Goal: Complete application form

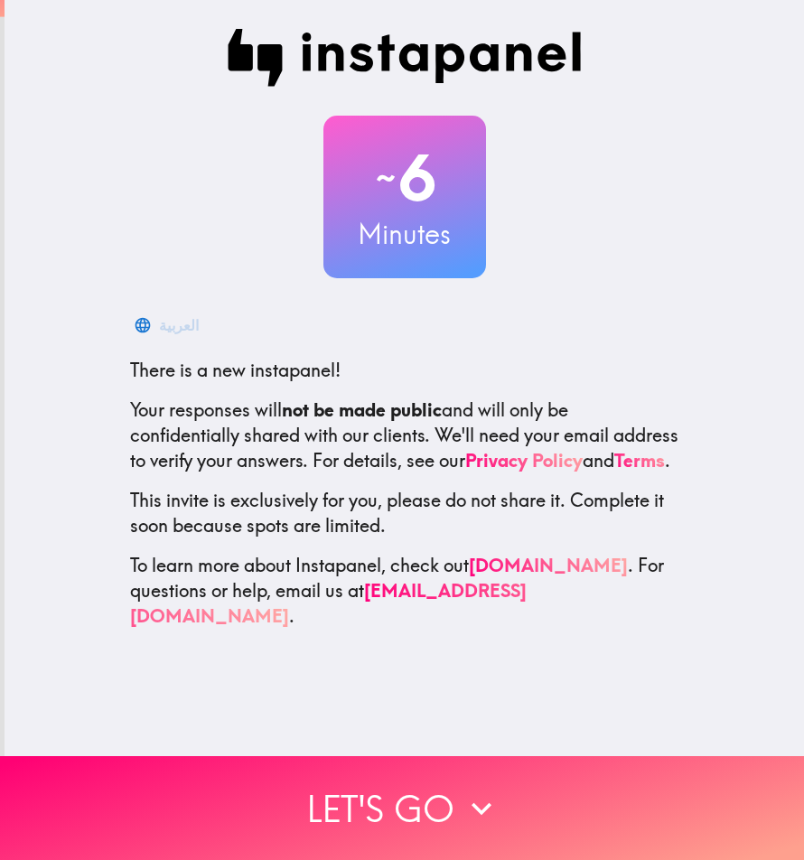
click at [601, 338] on div "العربية" at bounding box center [404, 325] width 549 height 36
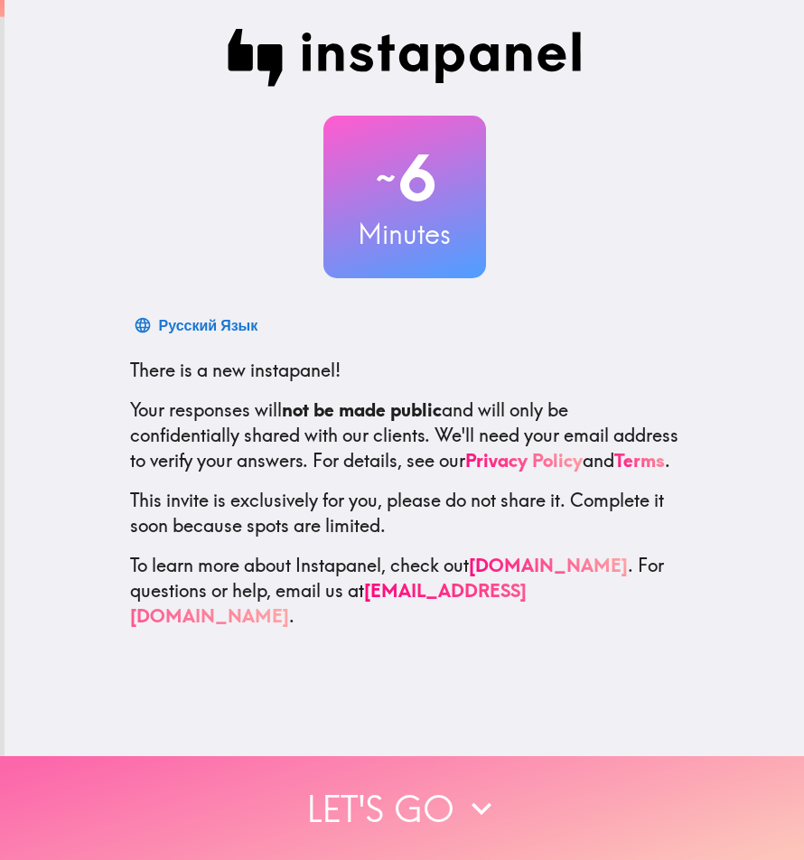
click at [322, 790] on button "Let's go" at bounding box center [402, 808] width 804 height 104
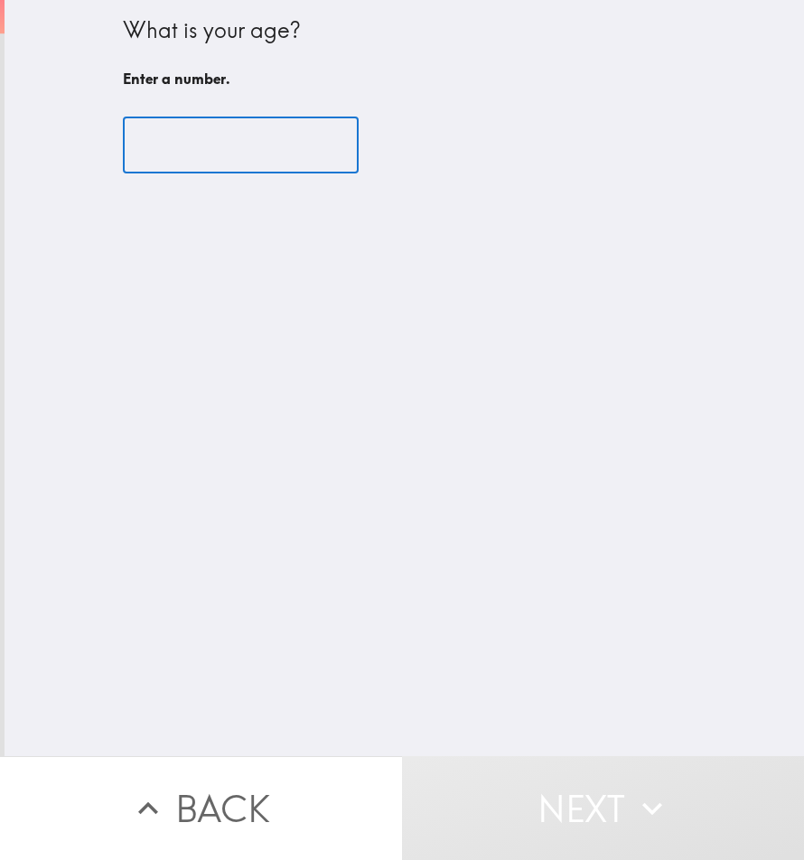
click at [202, 155] on input "number" at bounding box center [241, 145] width 236 height 56
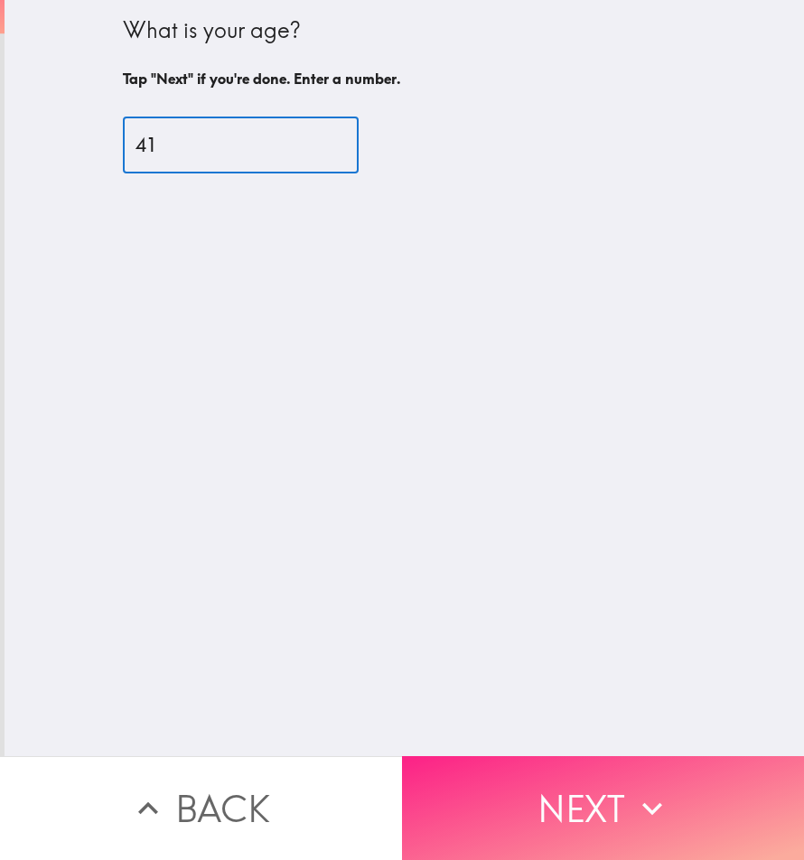
type input "41"
click at [579, 771] on button "Next" at bounding box center [603, 808] width 402 height 104
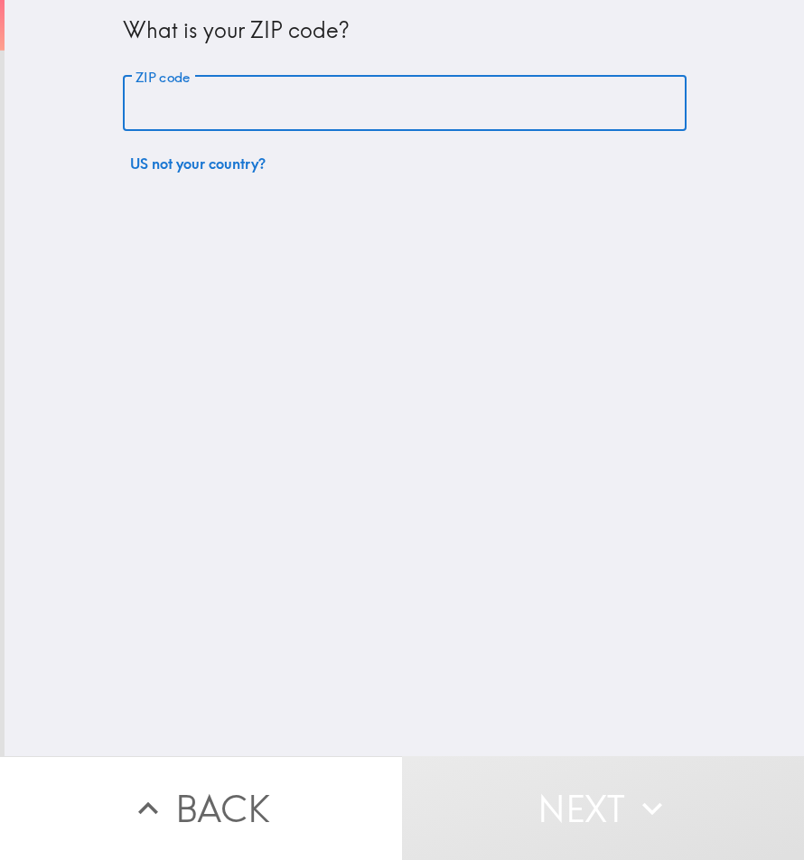
click at [289, 111] on input "ZIP code" at bounding box center [404, 104] width 563 height 56
type input "43085"
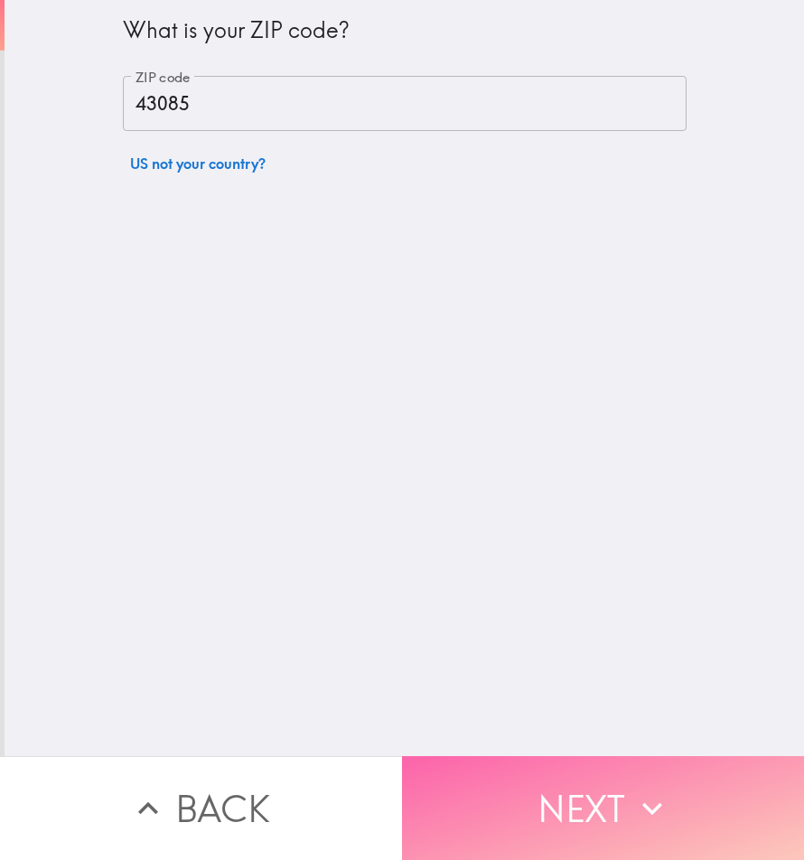
click at [577, 775] on button "Next" at bounding box center [603, 808] width 402 height 104
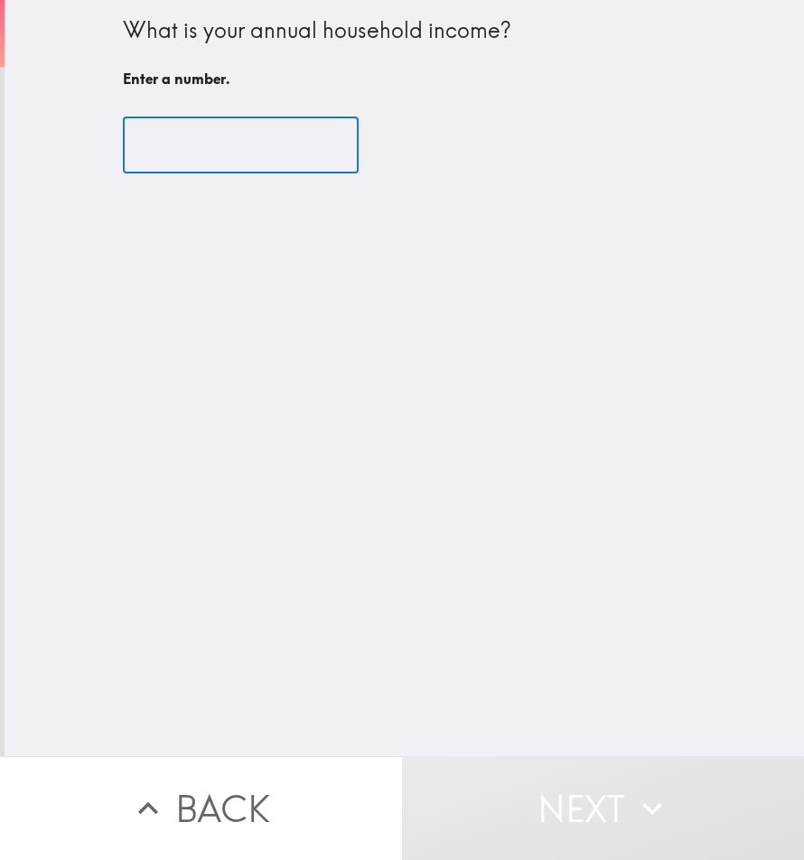
click at [201, 153] on input "number" at bounding box center [241, 145] width 236 height 56
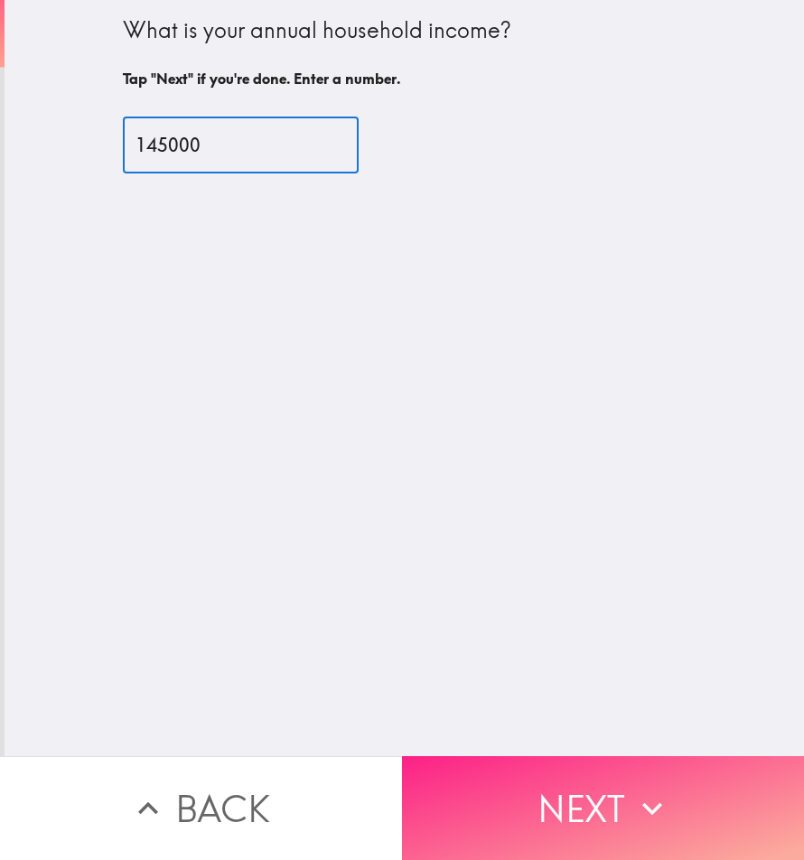
type input "145000"
click at [513, 790] on button "Next" at bounding box center [603, 808] width 402 height 104
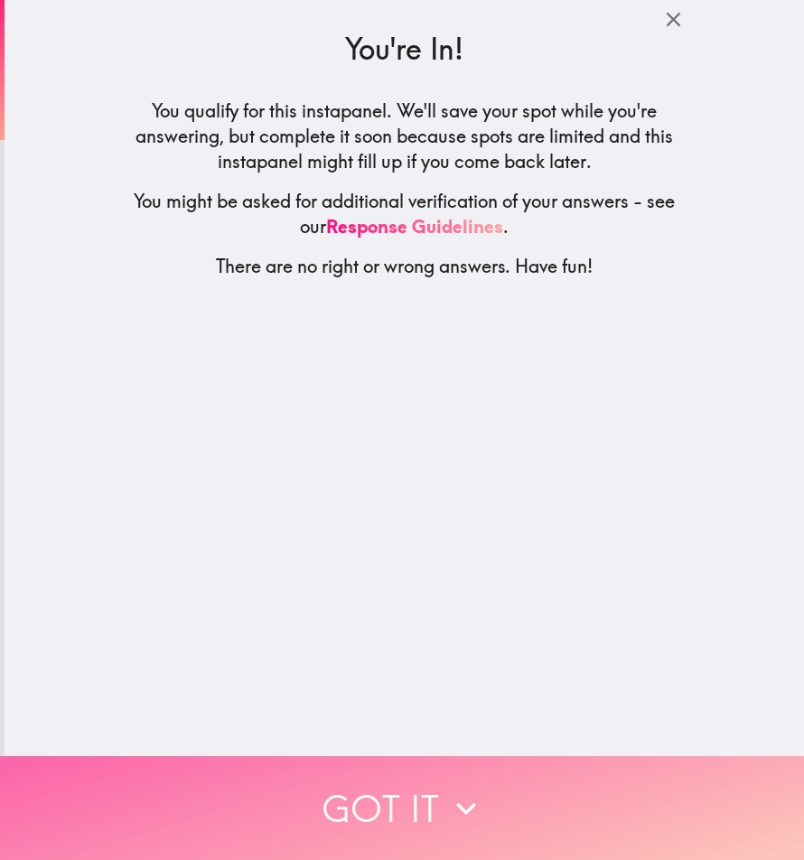
click at [566, 788] on button "Got it" at bounding box center [402, 808] width 804 height 104
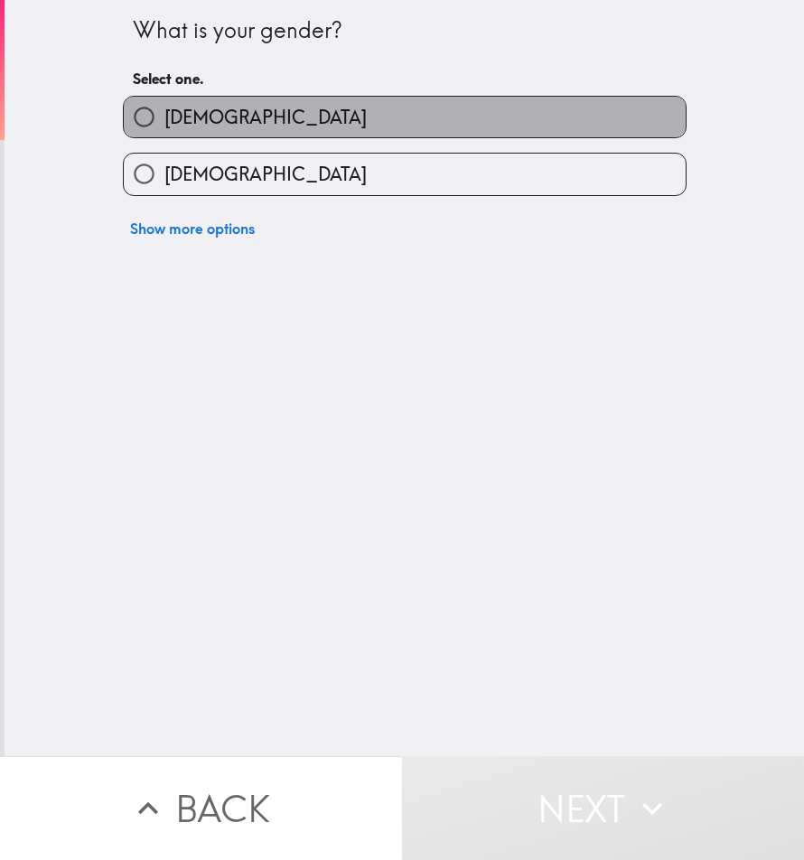
click at [342, 116] on label "[DEMOGRAPHIC_DATA]" at bounding box center [405, 117] width 562 height 41
click at [164, 116] on input "[DEMOGRAPHIC_DATA]" at bounding box center [144, 117] width 41 height 41
radio input "true"
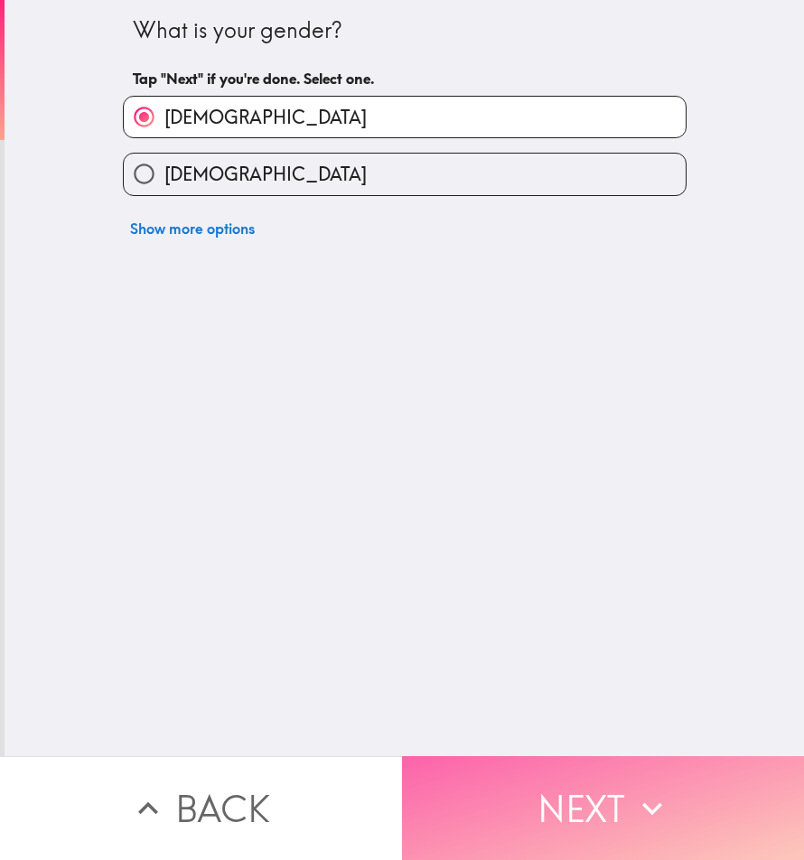
click at [528, 779] on button "Next" at bounding box center [603, 808] width 402 height 104
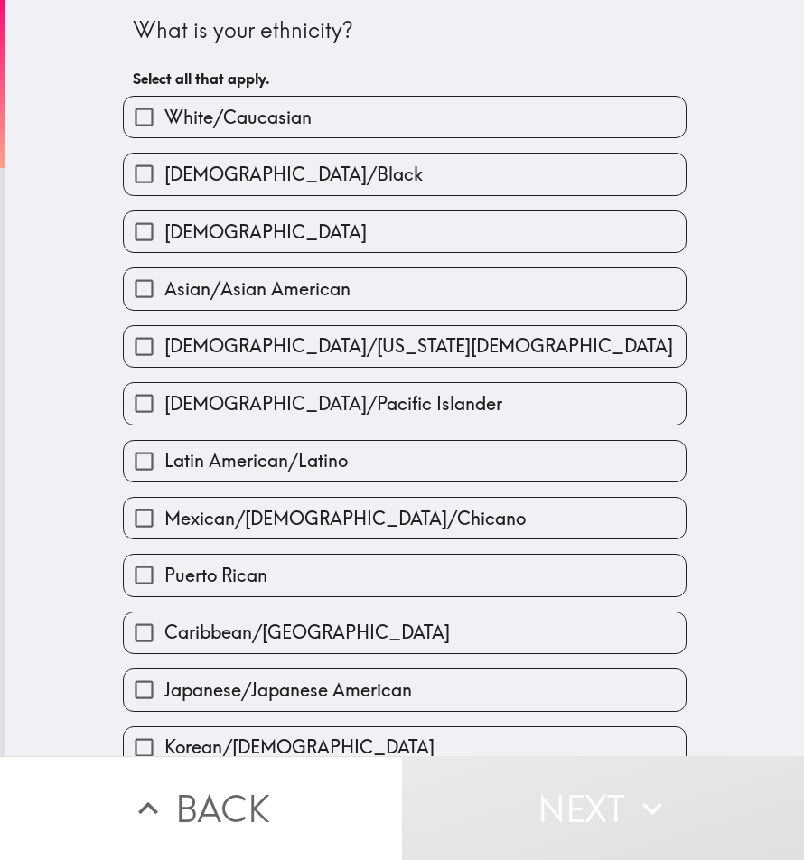
click at [301, 108] on label "White/Caucasian" at bounding box center [405, 117] width 562 height 41
click at [164, 108] on input "White/Caucasian" at bounding box center [144, 117] width 41 height 41
checkbox input "true"
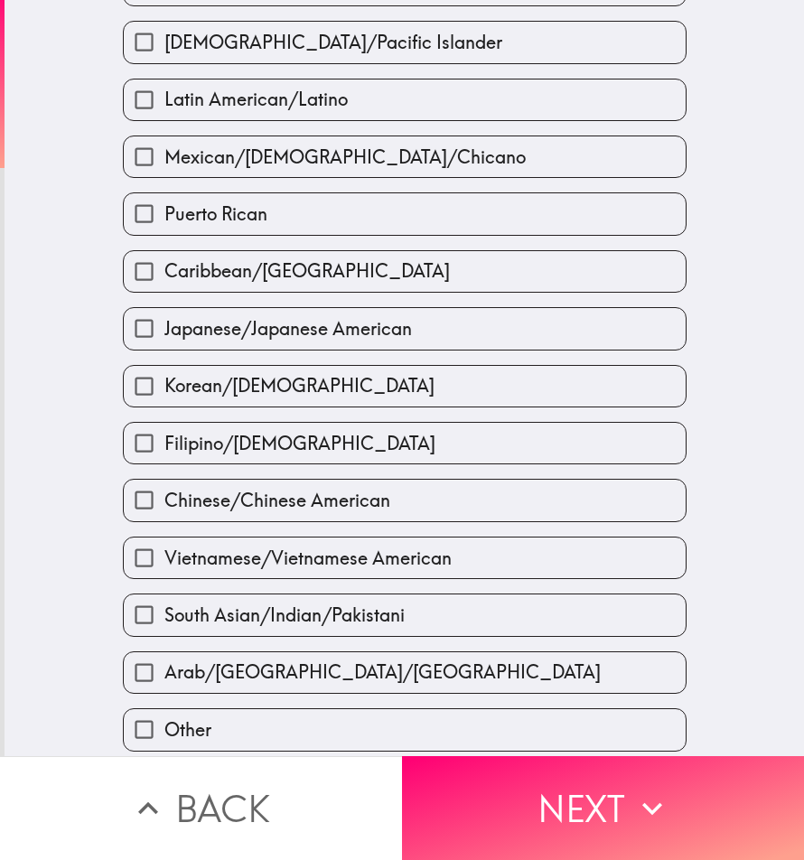
scroll to position [427, 0]
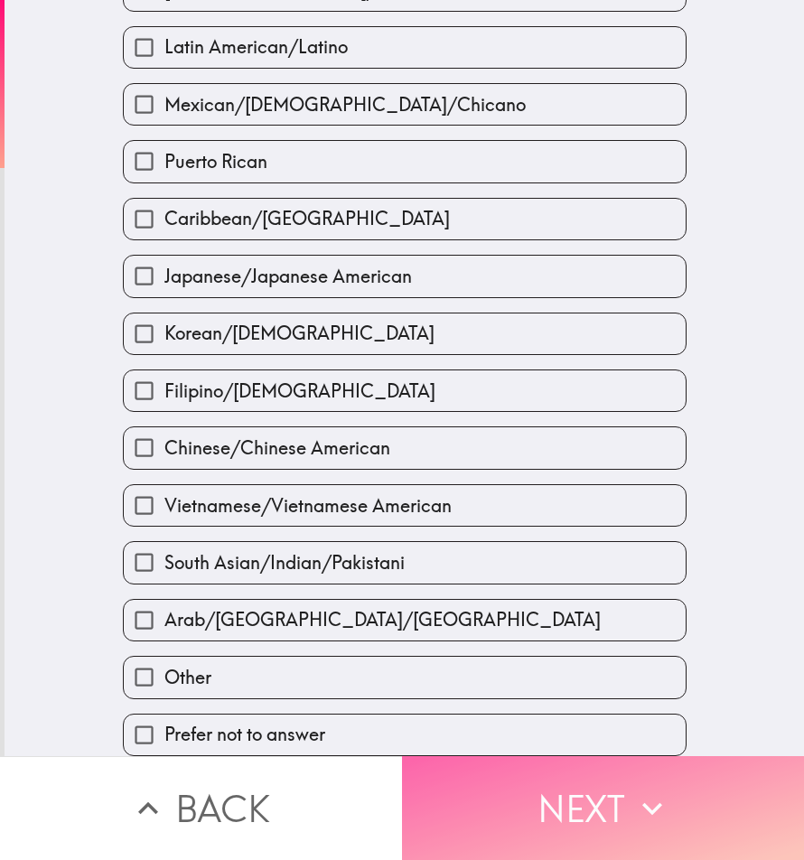
click at [574, 775] on button "Next" at bounding box center [603, 808] width 402 height 104
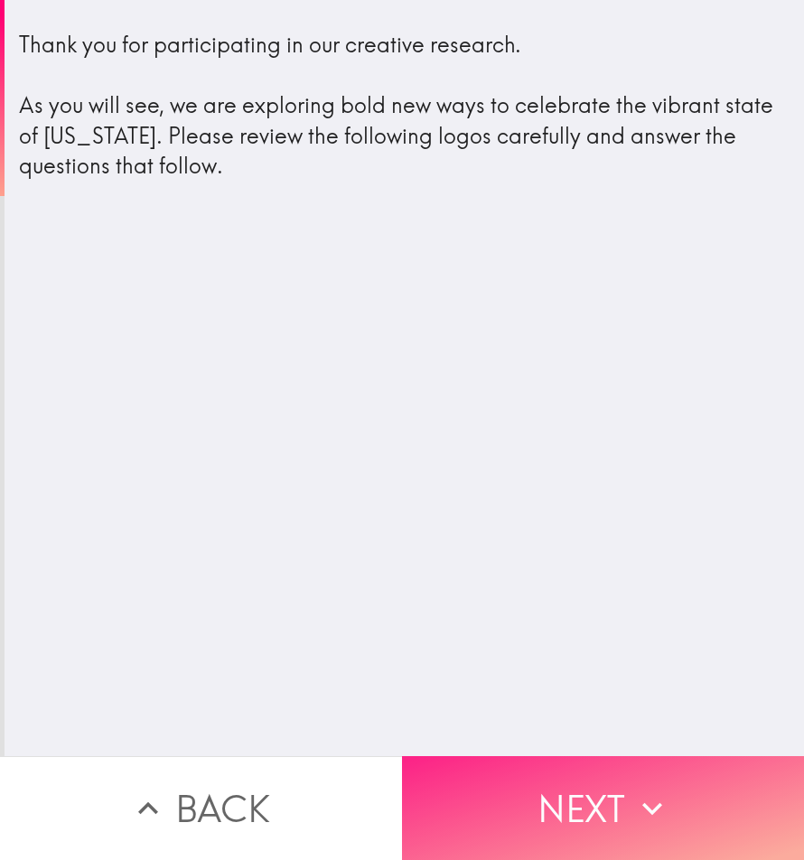
click at [614, 782] on button "Next" at bounding box center [603, 808] width 402 height 104
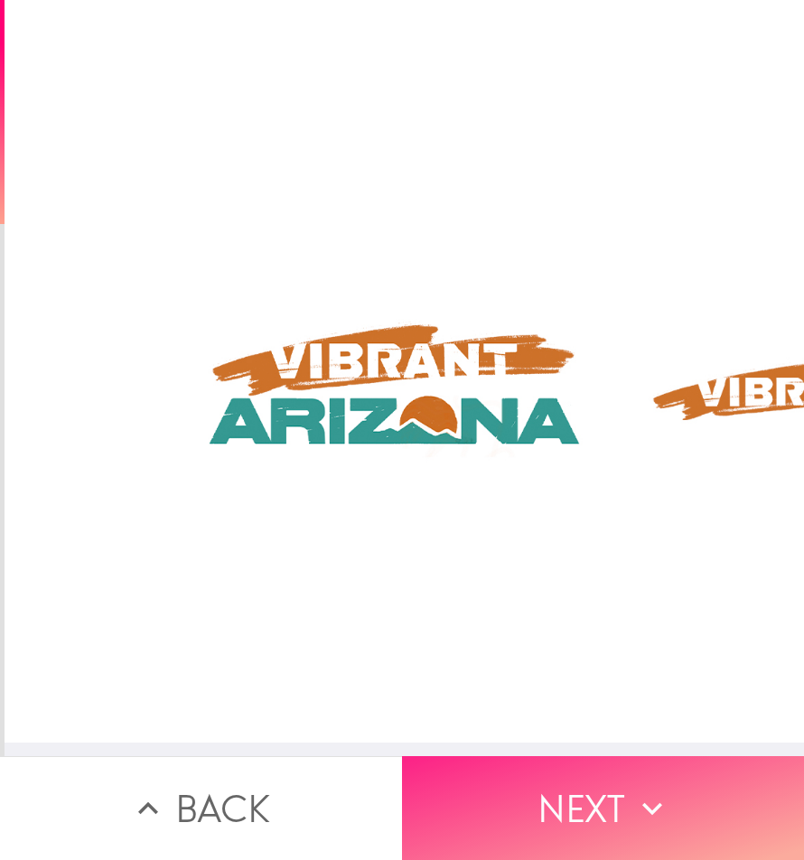
click at [597, 769] on button "Next" at bounding box center [603, 808] width 402 height 104
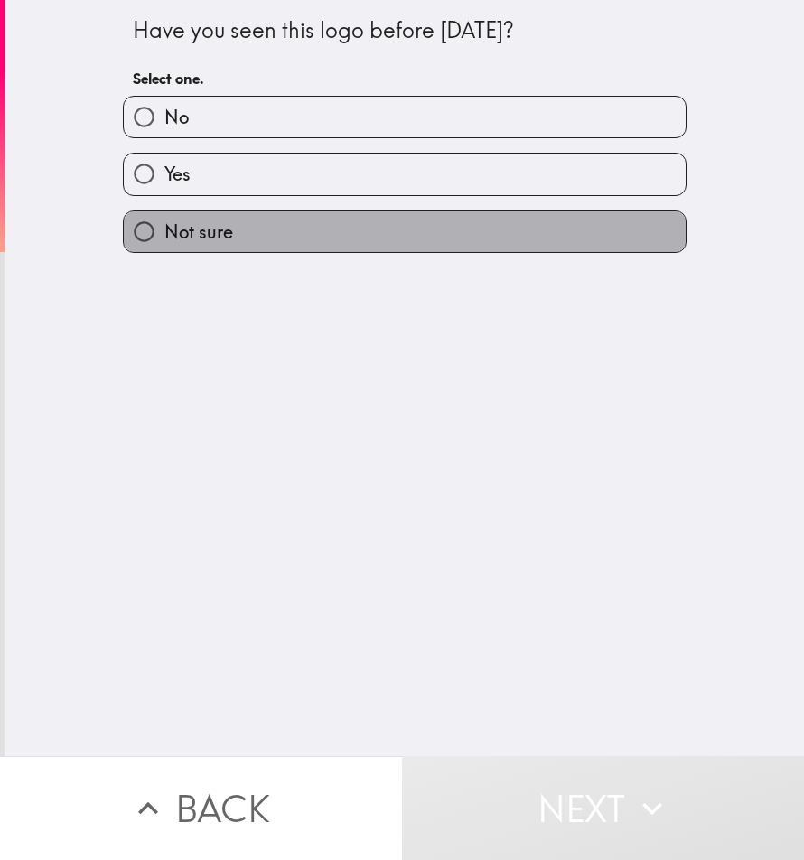
click at [264, 237] on label "Not sure" at bounding box center [405, 231] width 562 height 41
click at [164, 237] on input "Not sure" at bounding box center [144, 231] width 41 height 41
radio input "true"
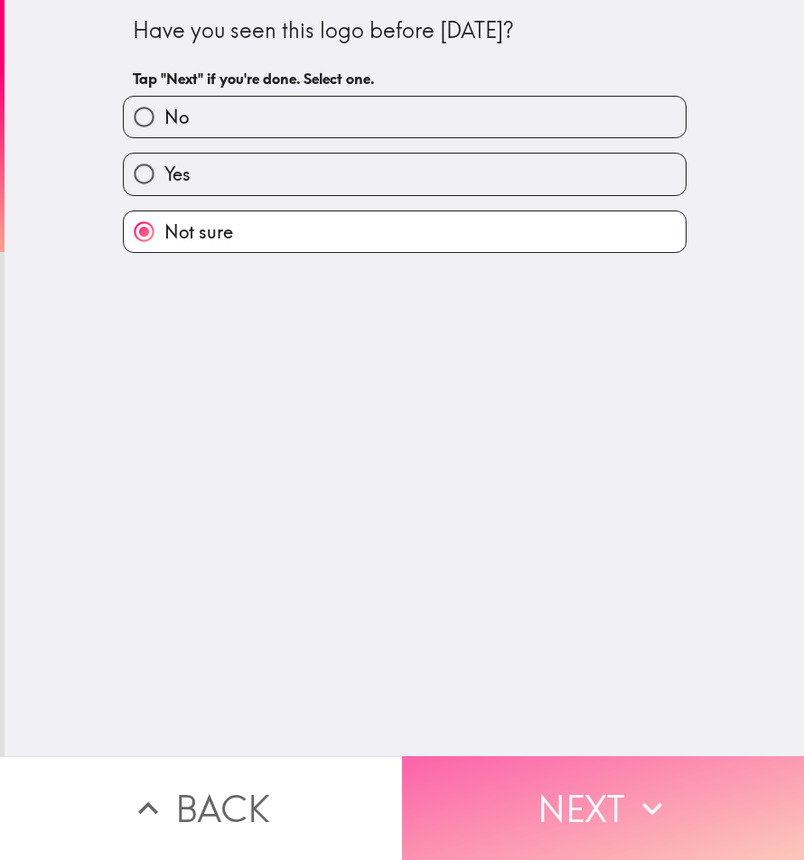
click at [566, 771] on button "Next" at bounding box center [603, 808] width 402 height 104
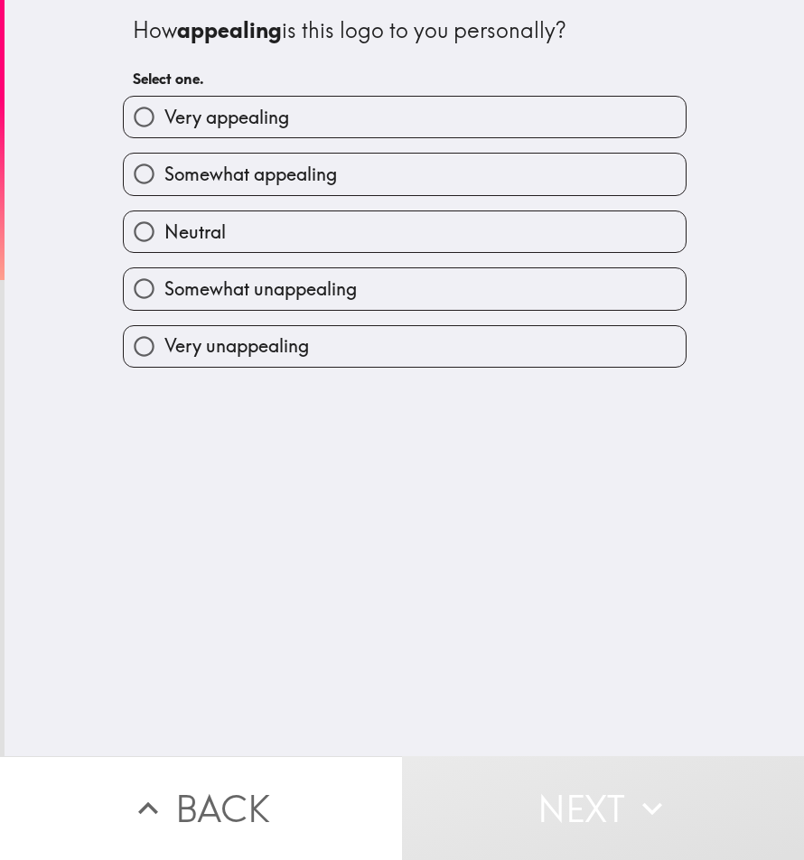
click at [332, 122] on label "Very appealing" at bounding box center [405, 117] width 562 height 41
click at [164, 122] on input "Very appealing" at bounding box center [144, 117] width 41 height 41
radio input "true"
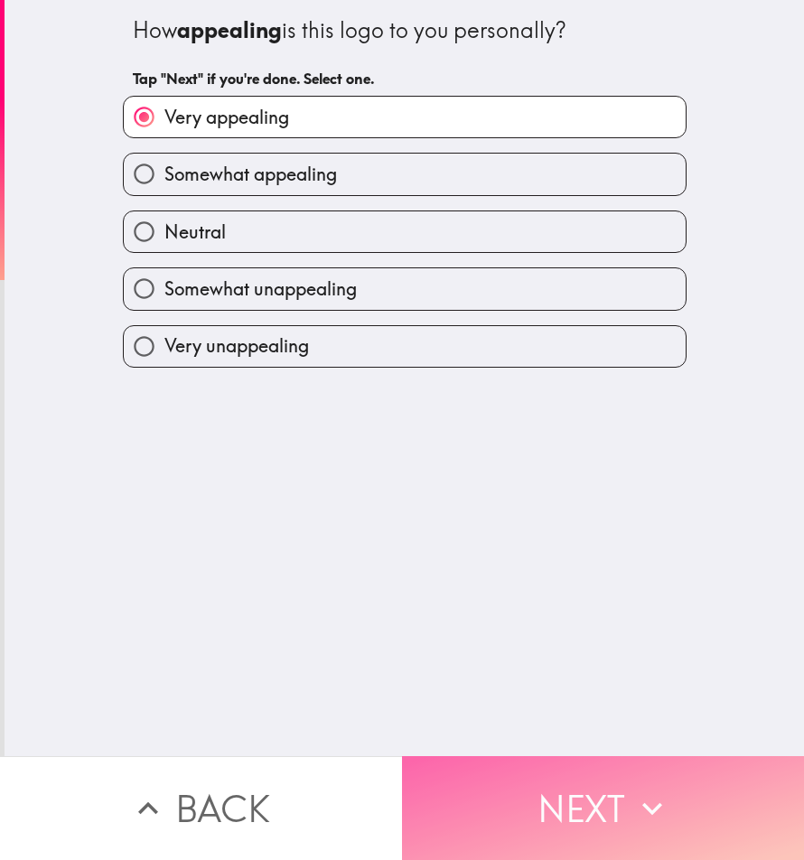
click at [534, 781] on button "Next" at bounding box center [603, 808] width 402 height 104
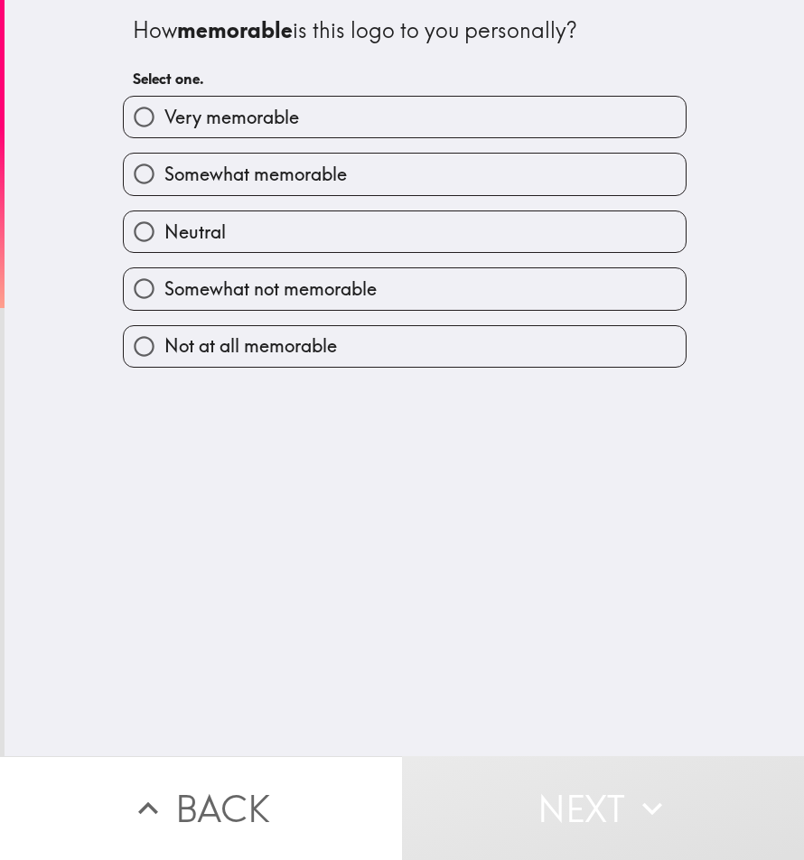
click at [290, 116] on label "Very memorable" at bounding box center [405, 117] width 562 height 41
click at [164, 116] on input "Very memorable" at bounding box center [144, 117] width 41 height 41
radio input "true"
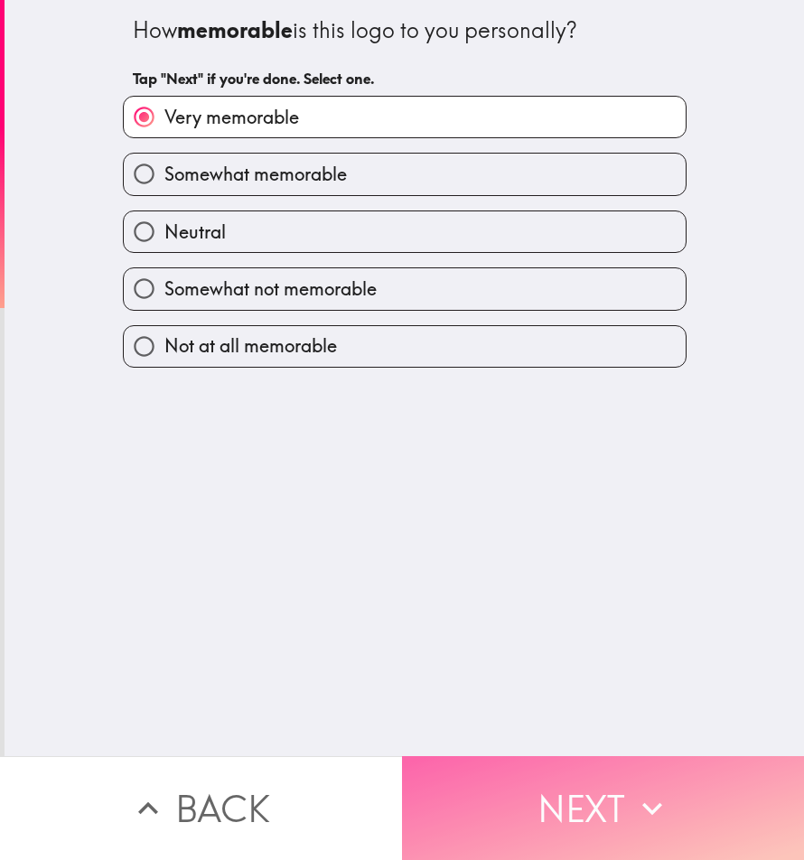
click at [517, 789] on button "Next" at bounding box center [603, 808] width 402 height 104
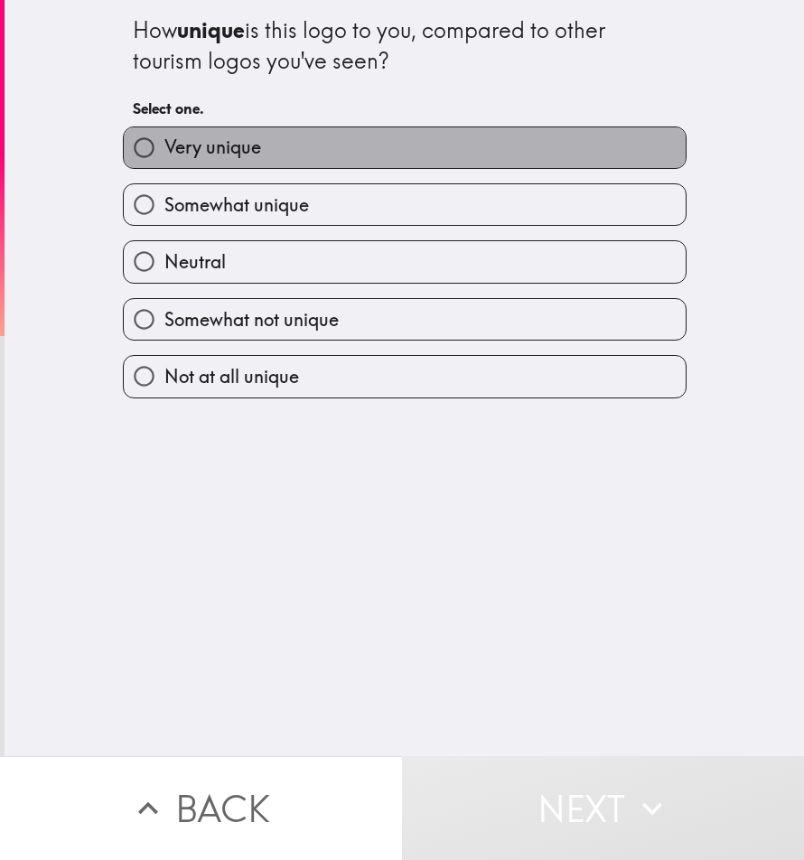
click at [258, 144] on label "Very unique" at bounding box center [405, 147] width 562 height 41
click at [164, 144] on input "Very unique" at bounding box center [144, 147] width 41 height 41
radio input "true"
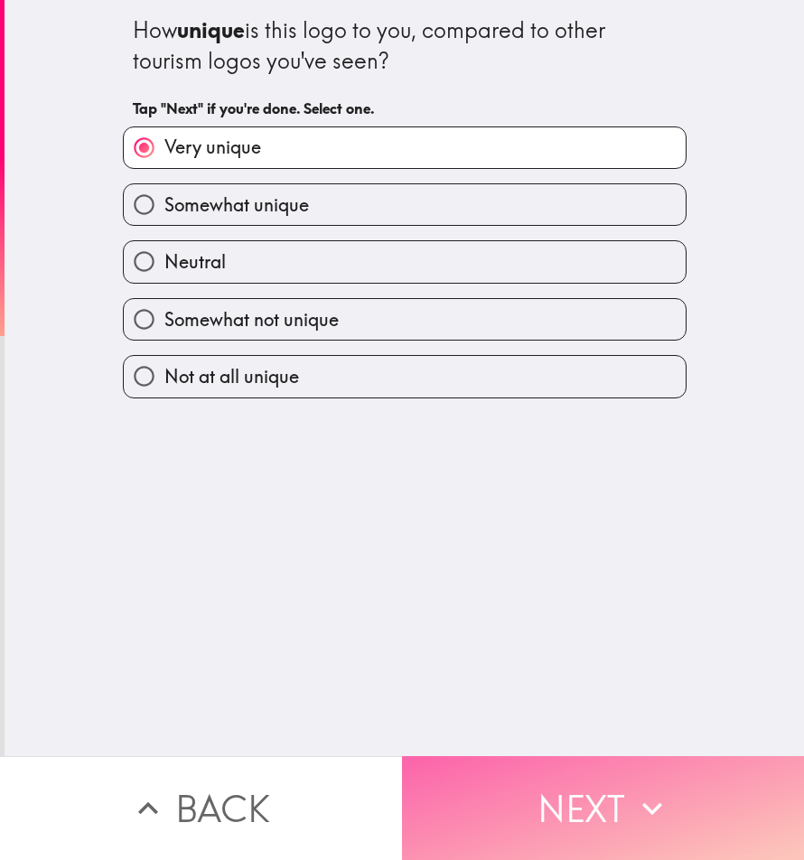
drag, startPoint x: 523, startPoint y: 752, endPoint x: 512, endPoint y: 748, distance: 11.7
click at [520, 756] on button "Next" at bounding box center [603, 808] width 402 height 104
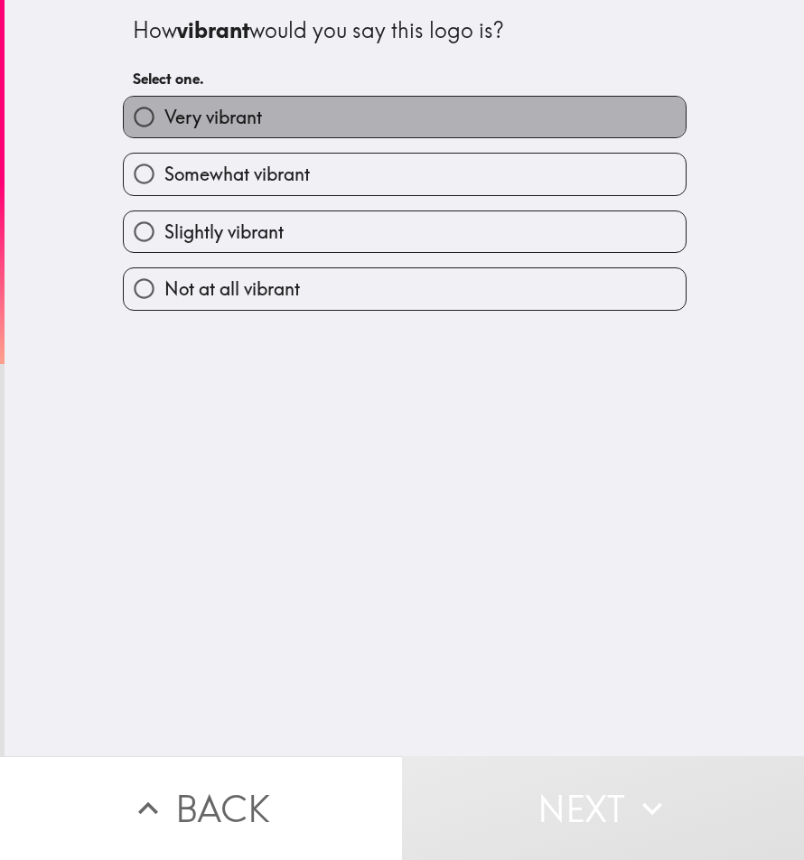
click at [269, 126] on label "Very vibrant" at bounding box center [405, 117] width 562 height 41
click at [164, 126] on input "Very vibrant" at bounding box center [144, 117] width 41 height 41
radio input "true"
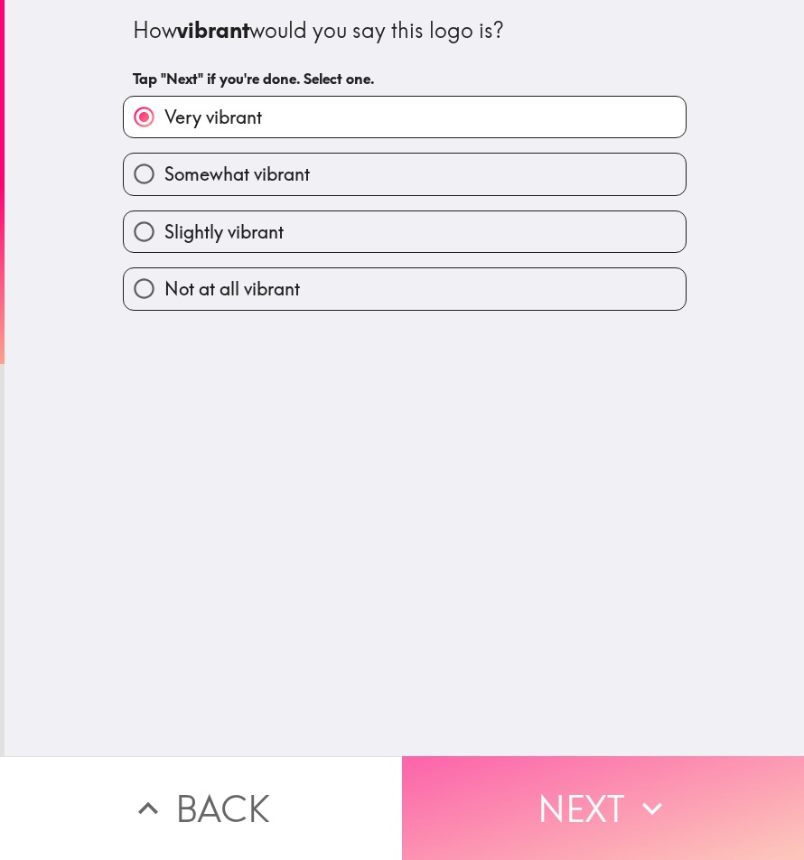
click at [519, 756] on button "Next" at bounding box center [603, 808] width 402 height 104
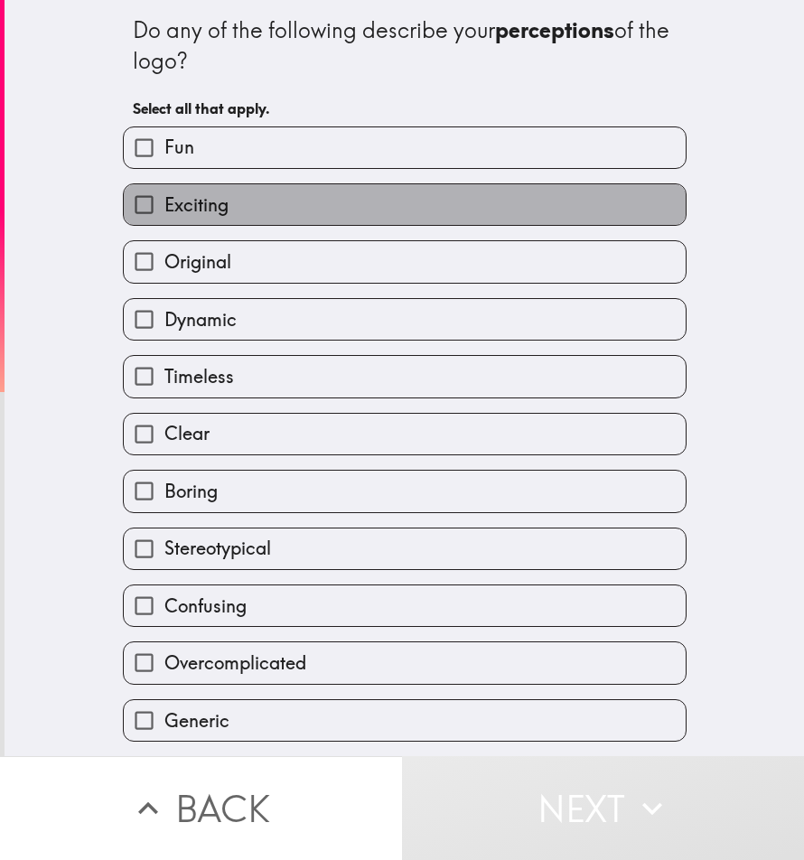
click at [252, 201] on label "Exciting" at bounding box center [405, 204] width 562 height 41
click at [164, 201] on input "Exciting" at bounding box center [144, 204] width 41 height 41
checkbox input "true"
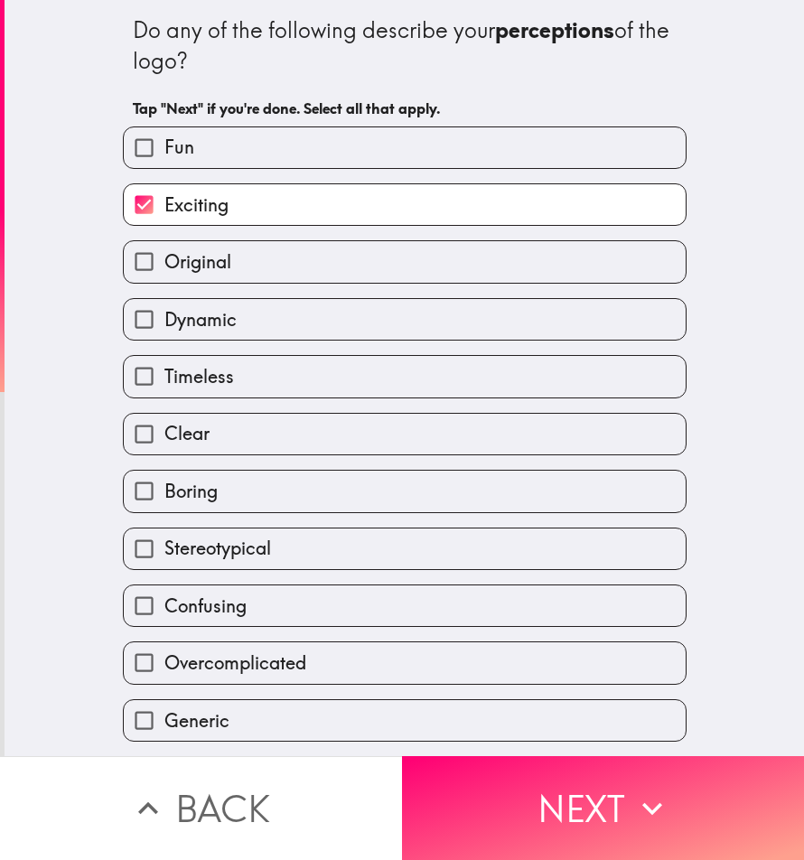
click at [234, 266] on label "Original" at bounding box center [405, 261] width 562 height 41
click at [164, 266] on input "Original" at bounding box center [144, 261] width 41 height 41
checkbox input "true"
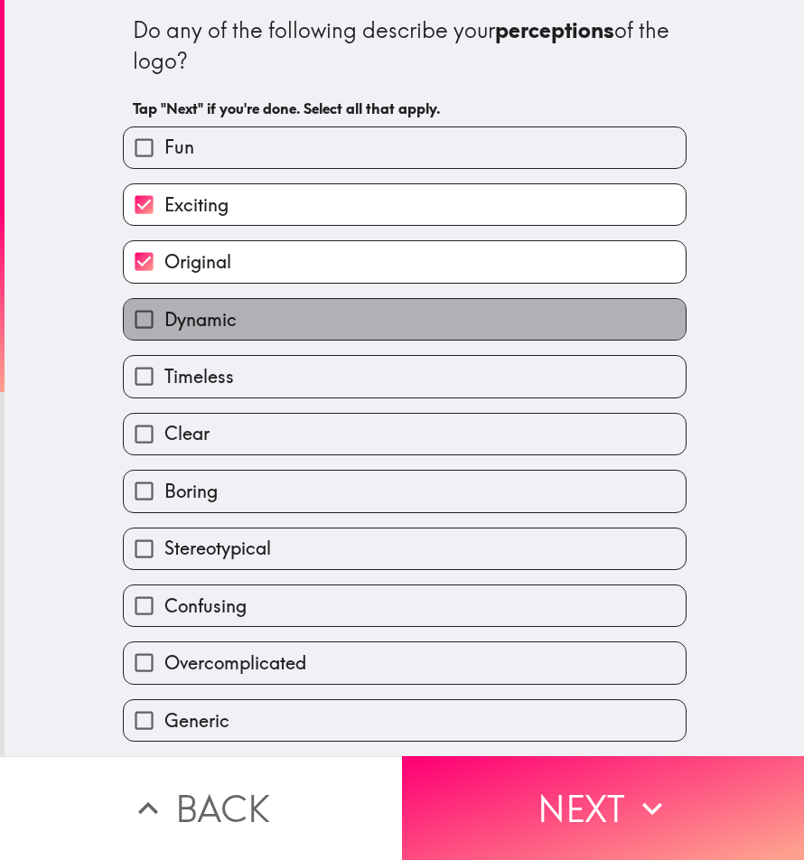
click at [260, 319] on label "Dynamic" at bounding box center [405, 319] width 562 height 41
click at [164, 319] on input "Dynamic" at bounding box center [144, 319] width 41 height 41
checkbox input "true"
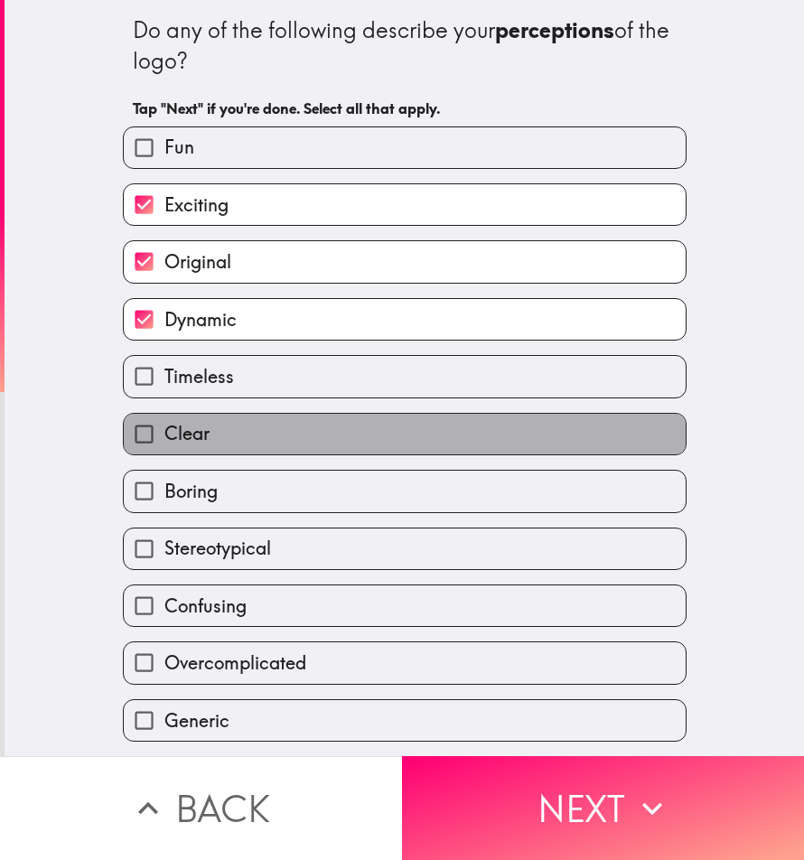
click at [267, 437] on label "Clear" at bounding box center [405, 434] width 562 height 41
click at [164, 437] on input "Clear" at bounding box center [144, 434] width 41 height 41
checkbox input "true"
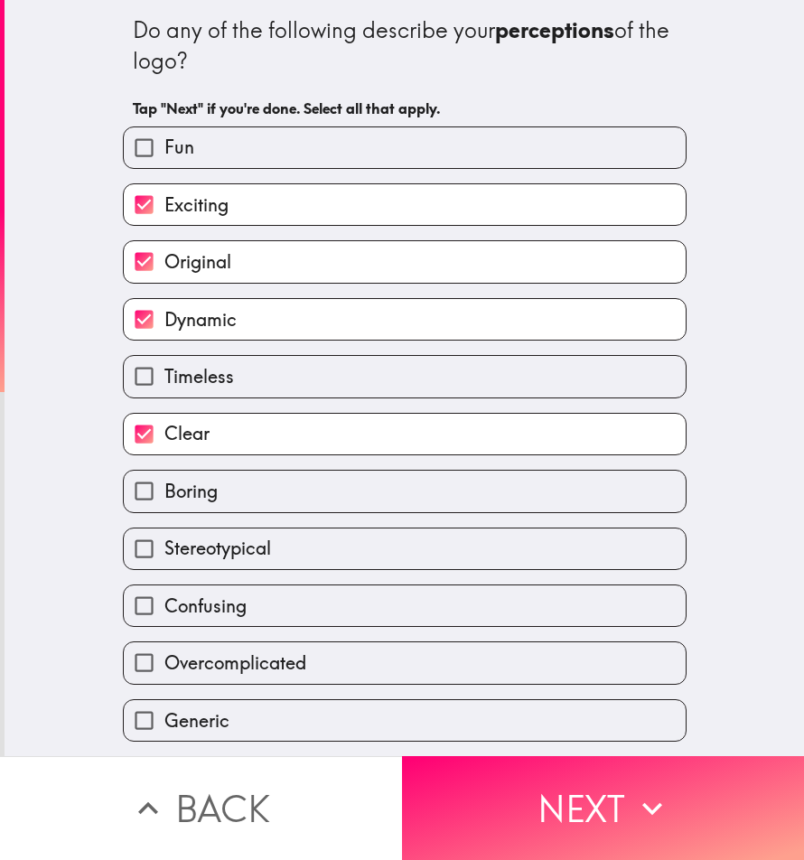
click at [280, 547] on label "Stereotypical" at bounding box center [405, 548] width 562 height 41
click at [164, 547] on input "Stereotypical" at bounding box center [144, 548] width 41 height 41
checkbox input "true"
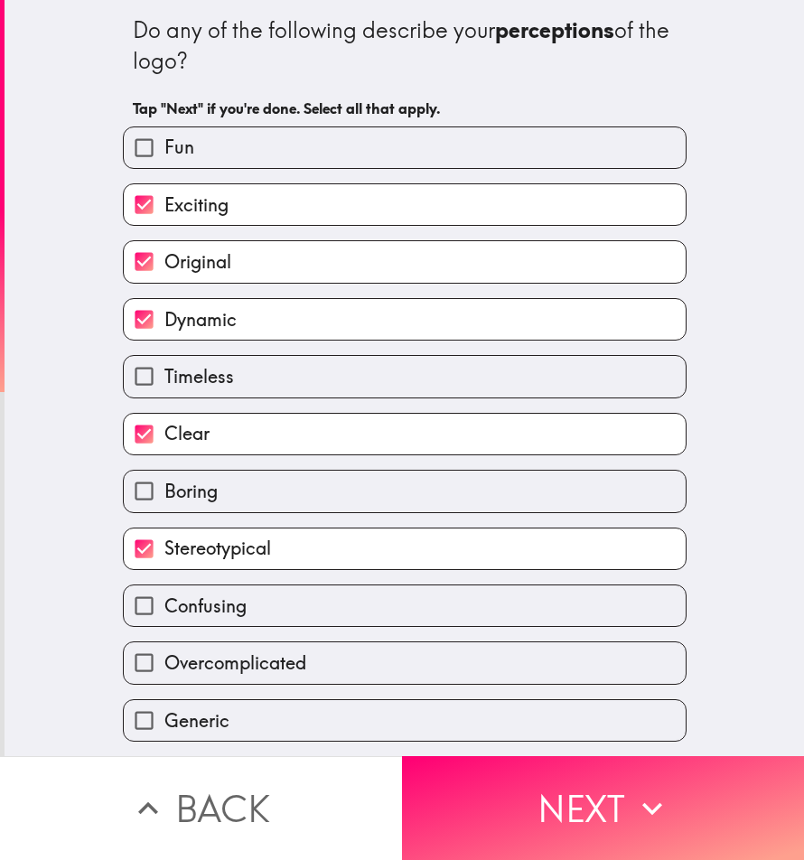
click at [285, 725] on label "Generic" at bounding box center [405, 720] width 562 height 41
click at [164, 725] on input "Generic" at bounding box center [144, 720] width 41 height 41
checkbox input "true"
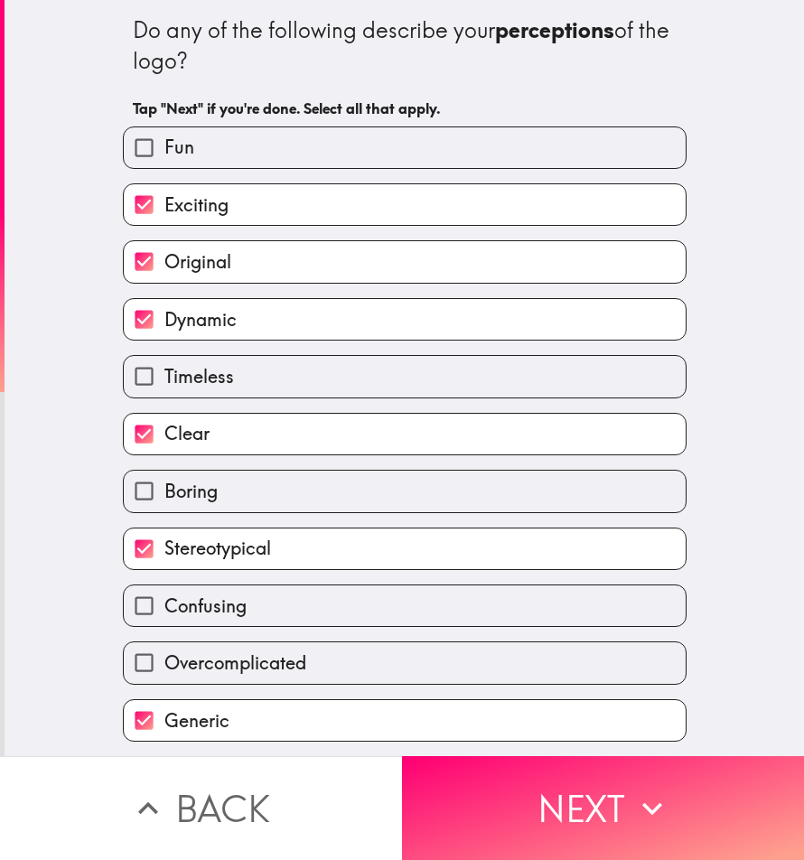
scroll to position [171, 0]
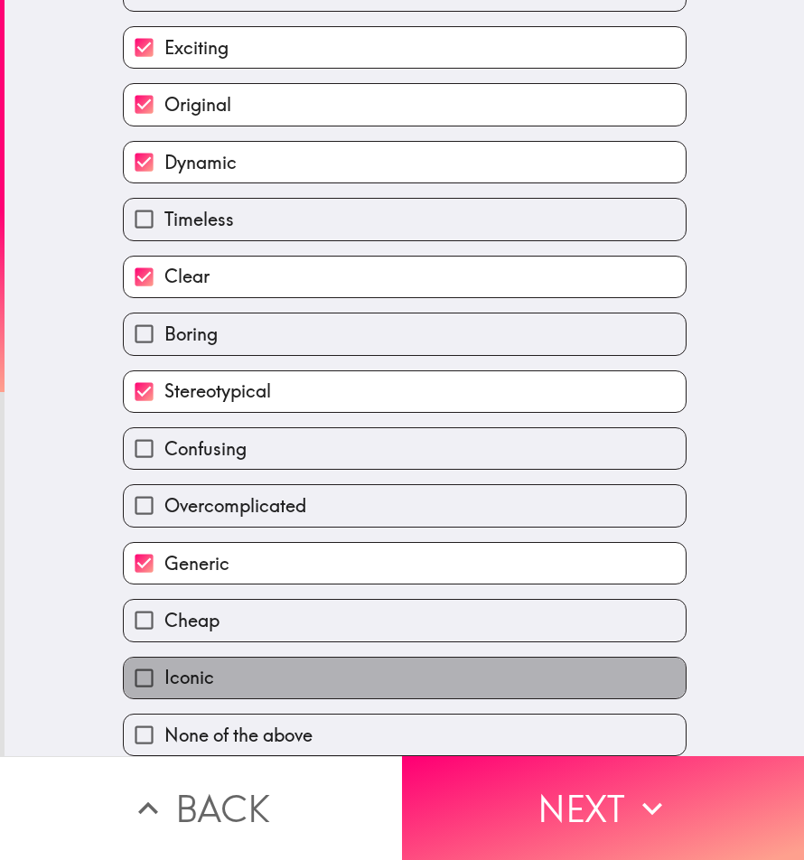
click at [333, 665] on label "Iconic" at bounding box center [405, 677] width 562 height 41
click at [164, 665] on input "Iconic" at bounding box center [144, 677] width 41 height 41
checkbox input "true"
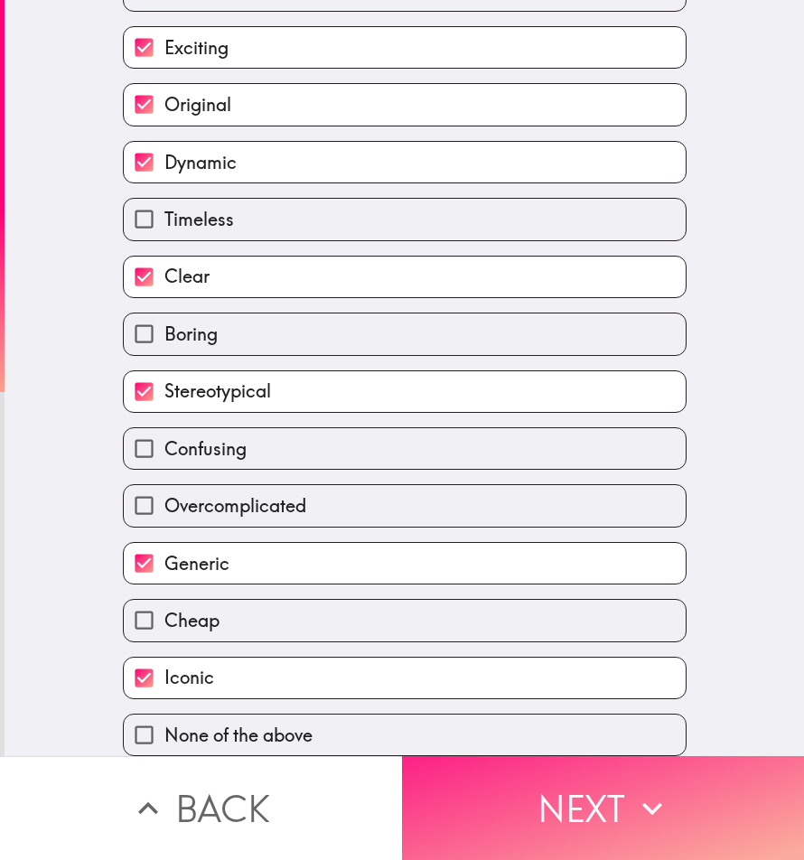
click at [577, 781] on button "Next" at bounding box center [603, 808] width 402 height 104
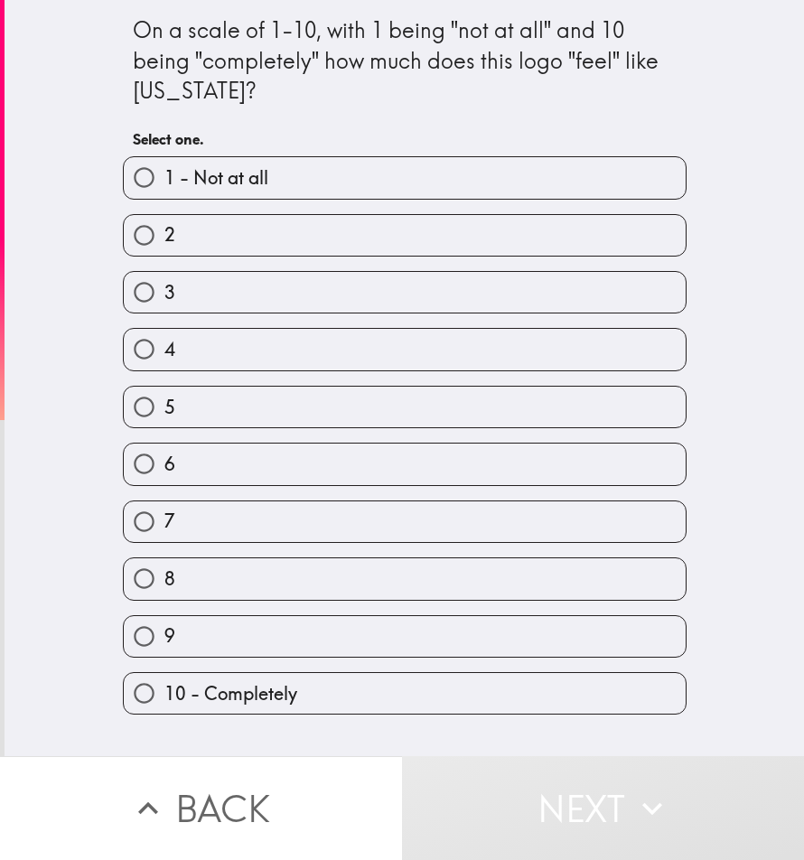
click at [267, 635] on label "9" at bounding box center [405, 636] width 562 height 41
click at [164, 635] on input "9" at bounding box center [144, 636] width 41 height 41
radio input "true"
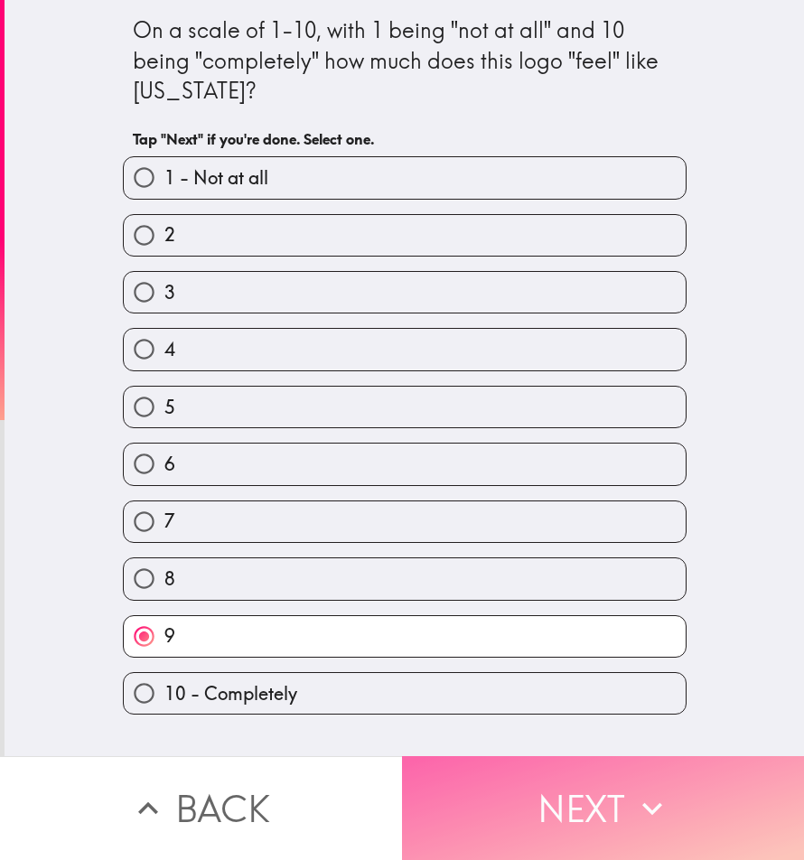
click at [527, 783] on button "Next" at bounding box center [603, 808] width 402 height 104
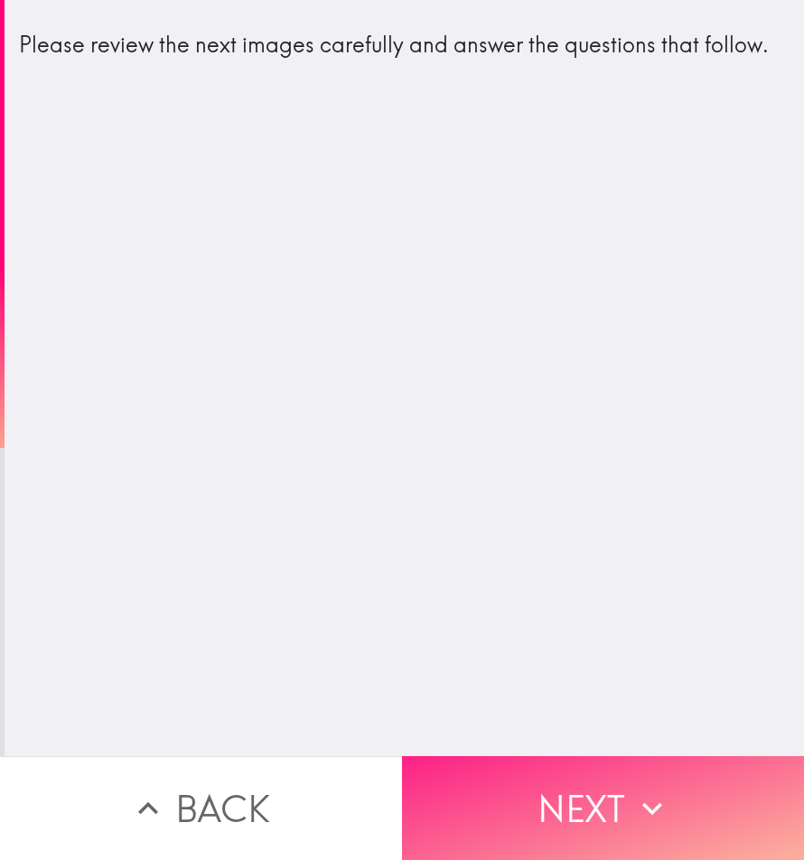
click at [537, 763] on button "Next" at bounding box center [603, 808] width 402 height 104
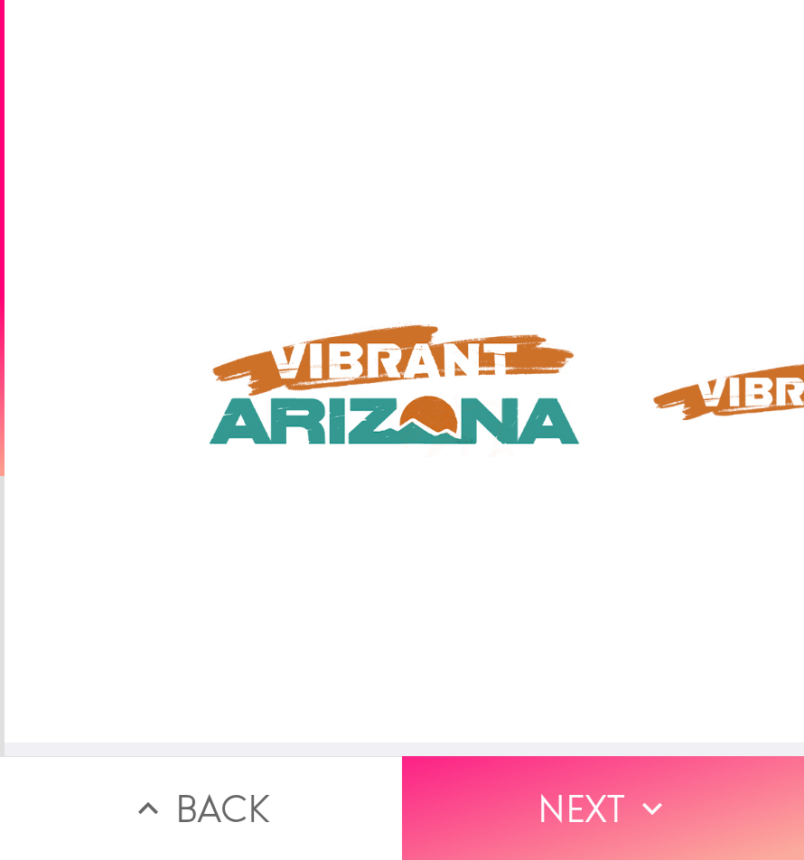
click at [572, 780] on button "Next" at bounding box center [603, 808] width 402 height 104
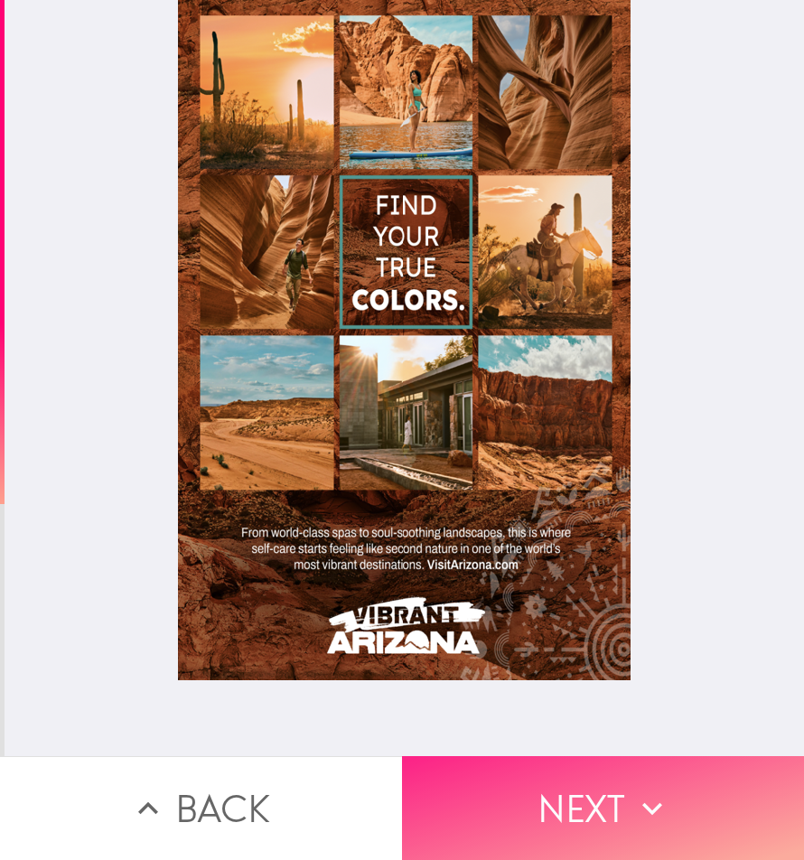
click at [585, 795] on button "Next" at bounding box center [603, 808] width 402 height 104
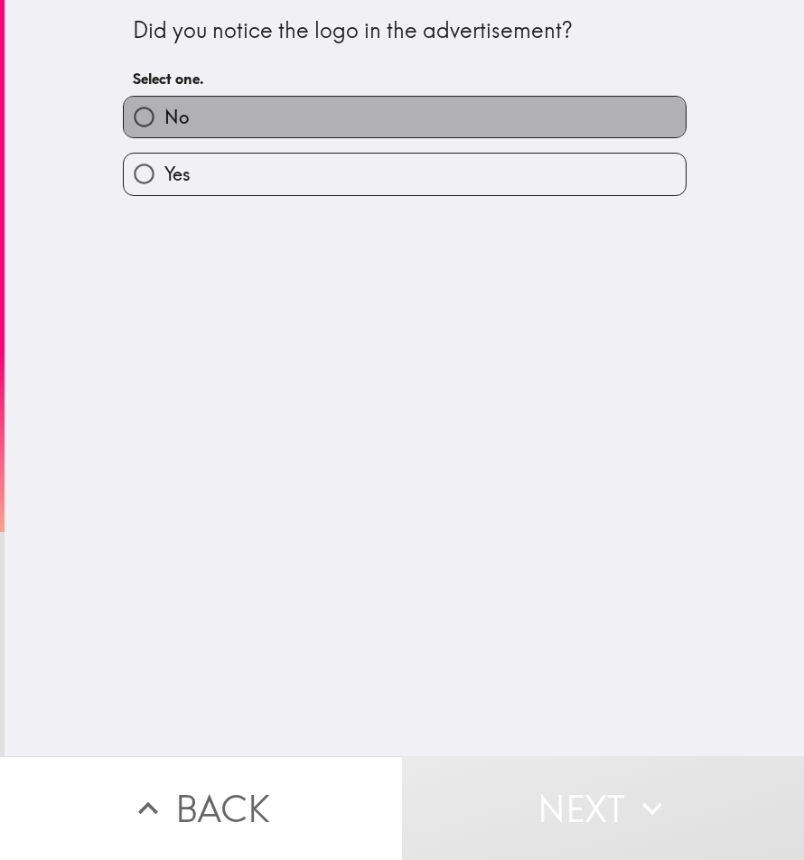
click at [237, 119] on label "No" at bounding box center [405, 117] width 562 height 41
click at [164, 119] on input "No" at bounding box center [144, 117] width 41 height 41
radio input "true"
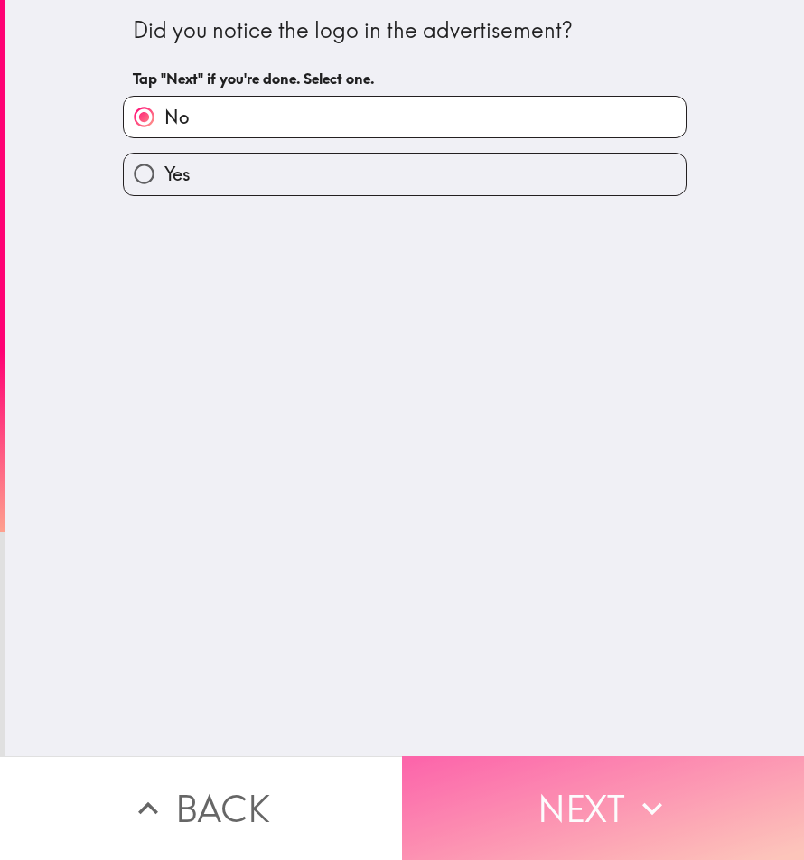
click at [577, 769] on button "Next" at bounding box center [603, 808] width 402 height 104
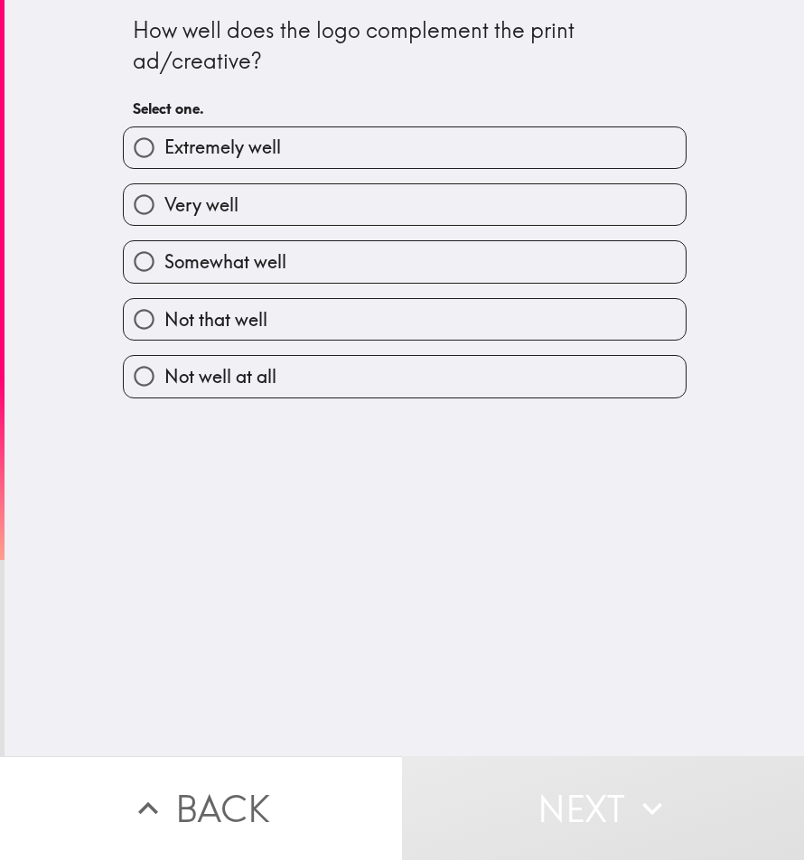
click at [247, 153] on span "Extremely well" at bounding box center [222, 147] width 116 height 25
click at [164, 153] on input "Extremely well" at bounding box center [144, 147] width 41 height 41
radio input "true"
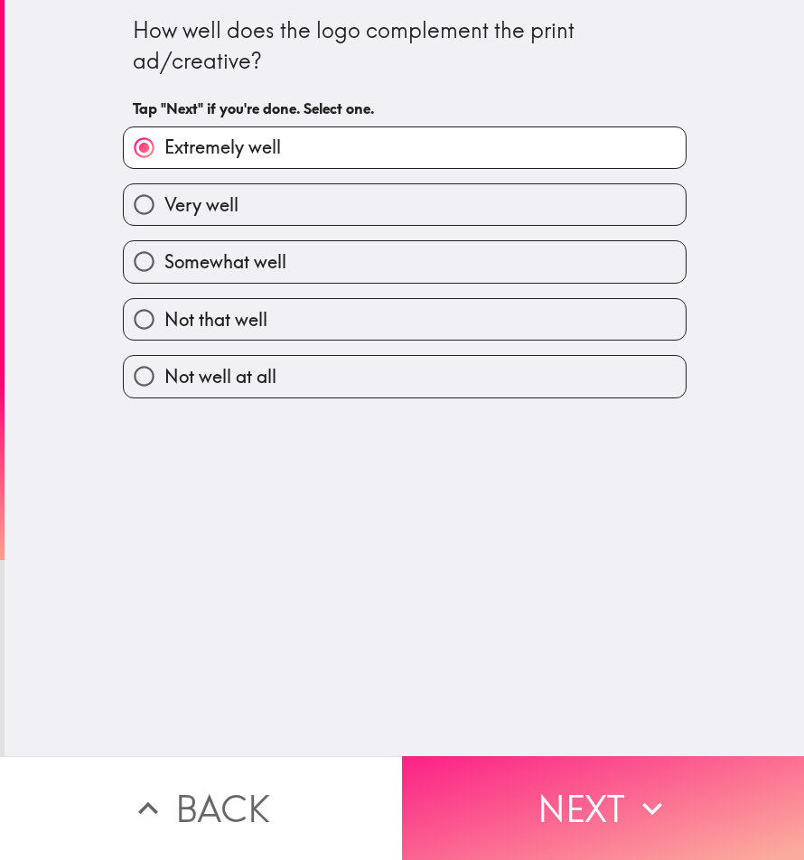
click at [661, 788] on icon "button" at bounding box center [652, 808] width 40 height 40
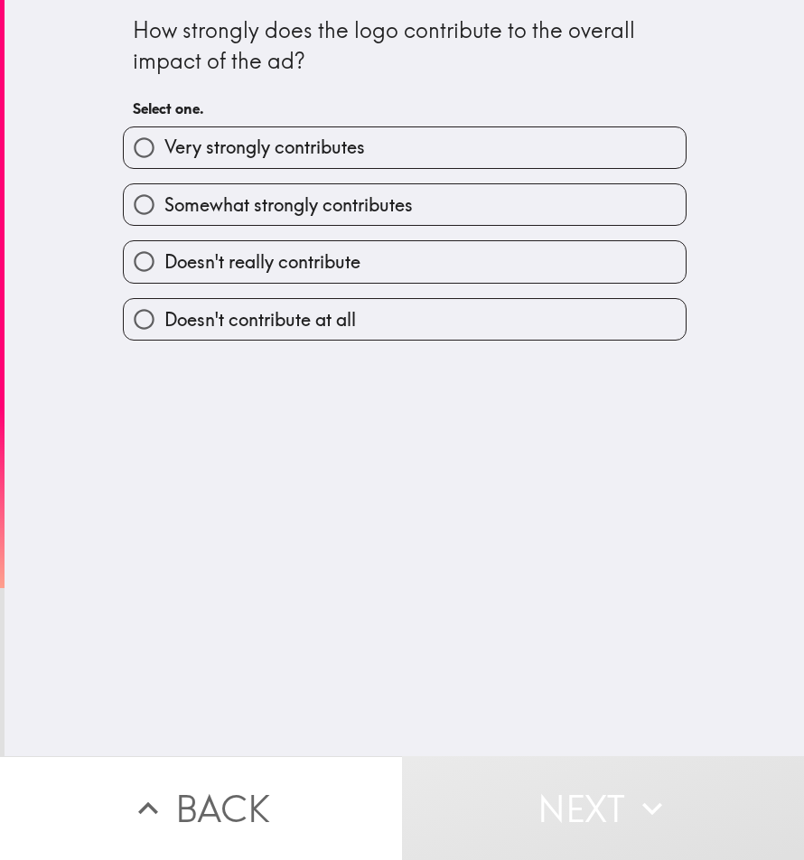
click at [291, 148] on span "Very strongly contributes" at bounding box center [264, 147] width 200 height 25
click at [164, 148] on input "Very strongly contributes" at bounding box center [144, 147] width 41 height 41
radio input "true"
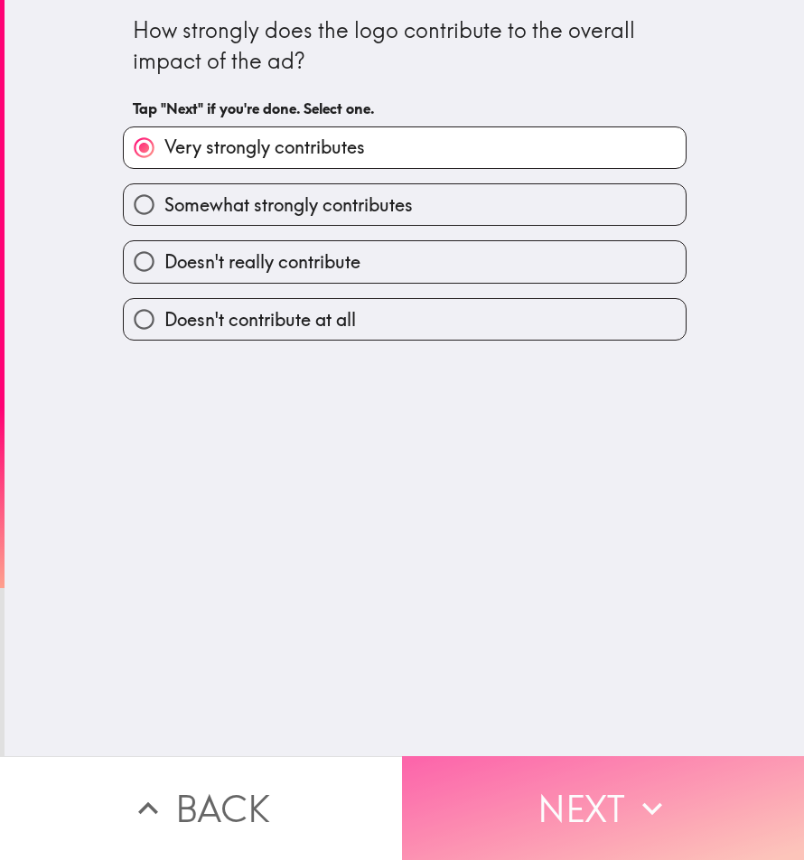
click at [550, 774] on button "Next" at bounding box center [603, 808] width 402 height 104
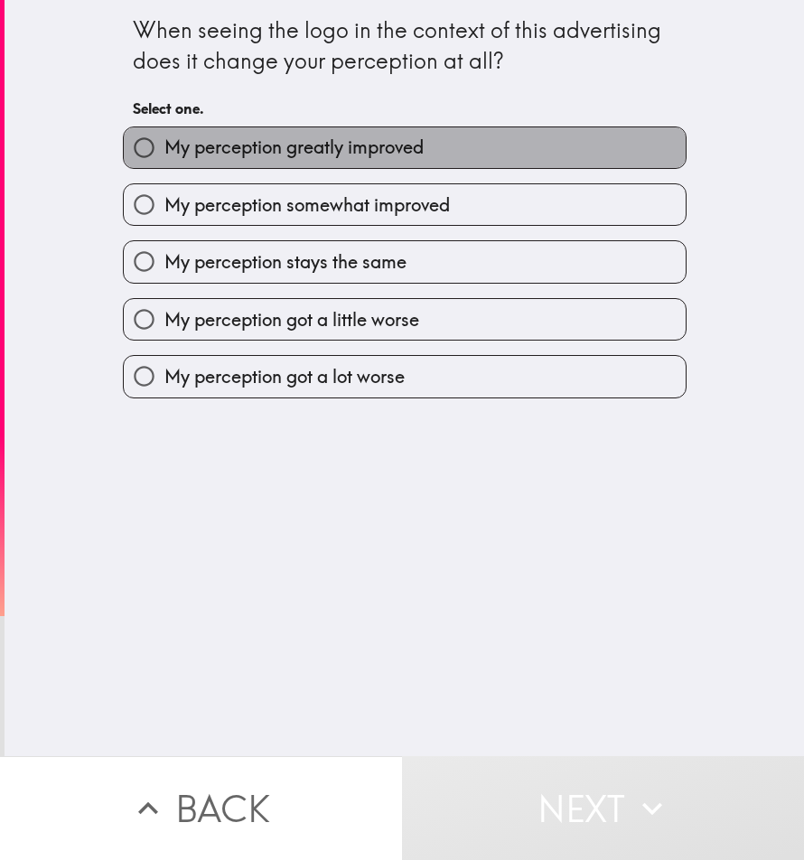
click at [341, 152] on span "My perception greatly improved" at bounding box center [293, 147] width 259 height 25
click at [164, 152] on input "My perception greatly improved" at bounding box center [144, 147] width 41 height 41
radio input "true"
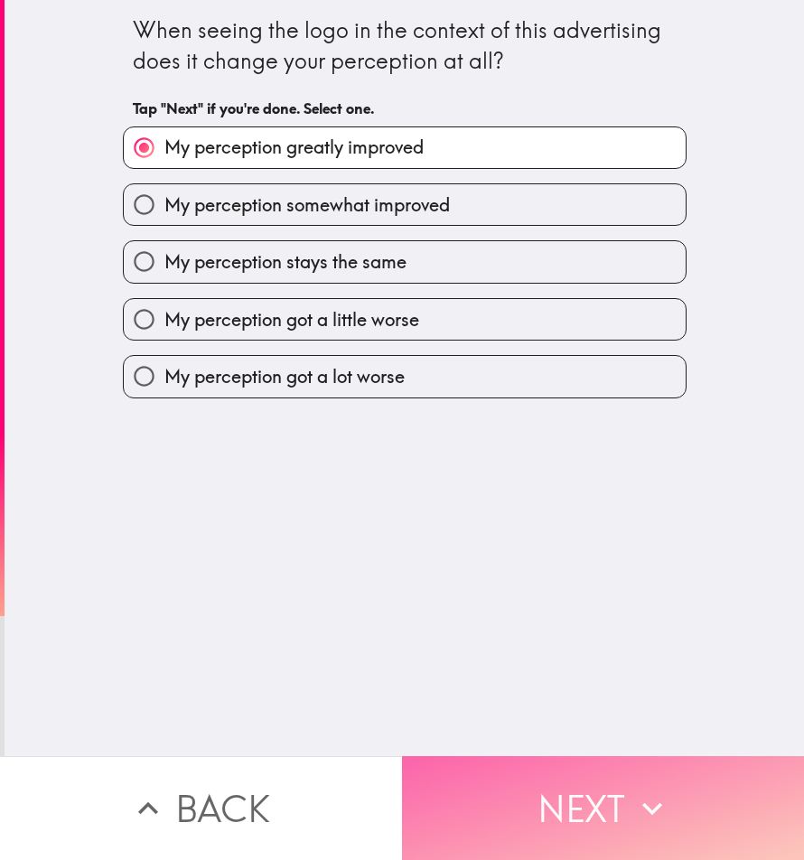
click at [538, 769] on button "Next" at bounding box center [603, 808] width 402 height 104
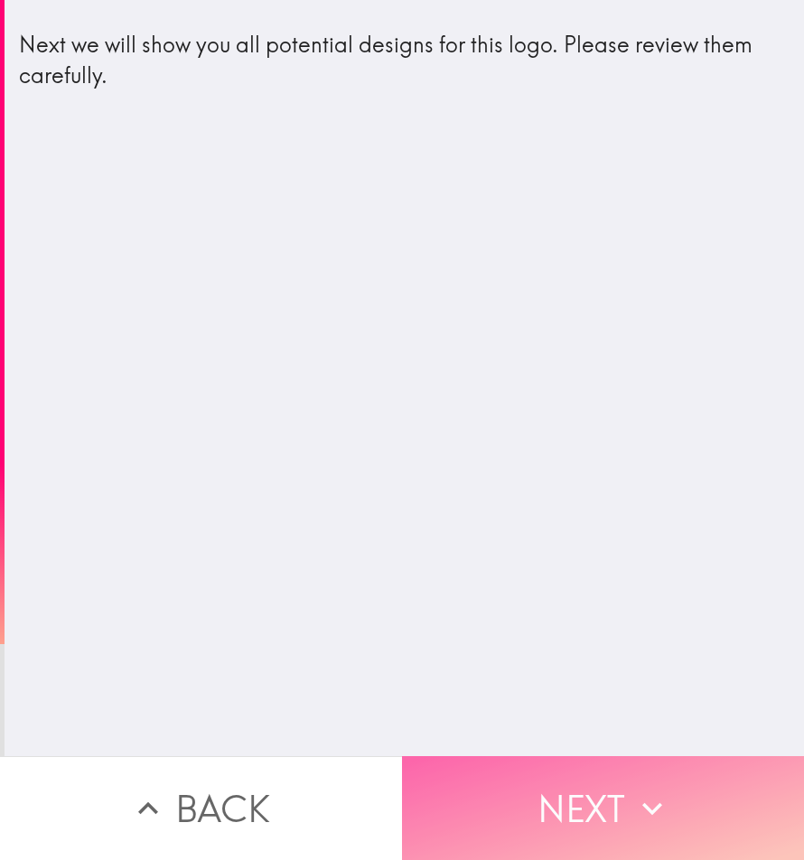
click at [556, 785] on button "Next" at bounding box center [603, 808] width 402 height 104
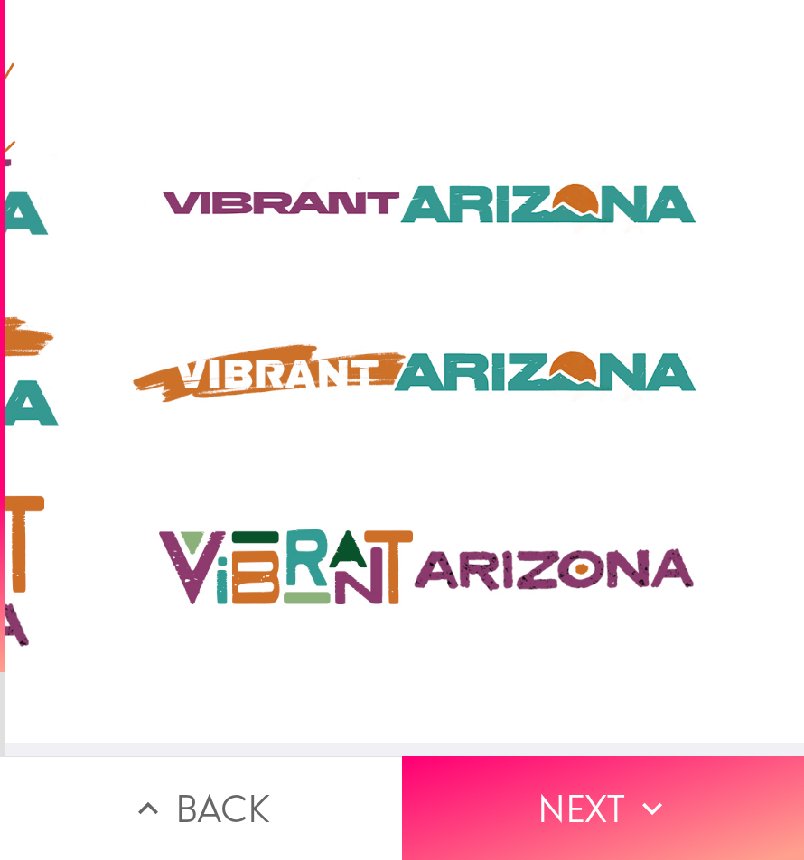
scroll to position [14, 547]
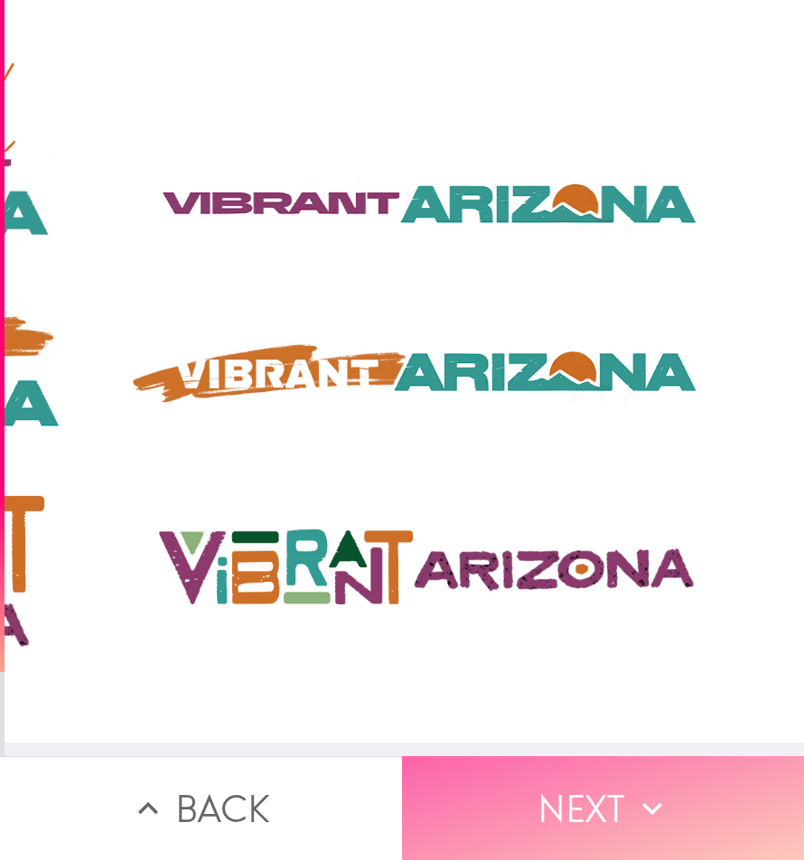
click at [560, 777] on button "Next" at bounding box center [603, 808] width 402 height 104
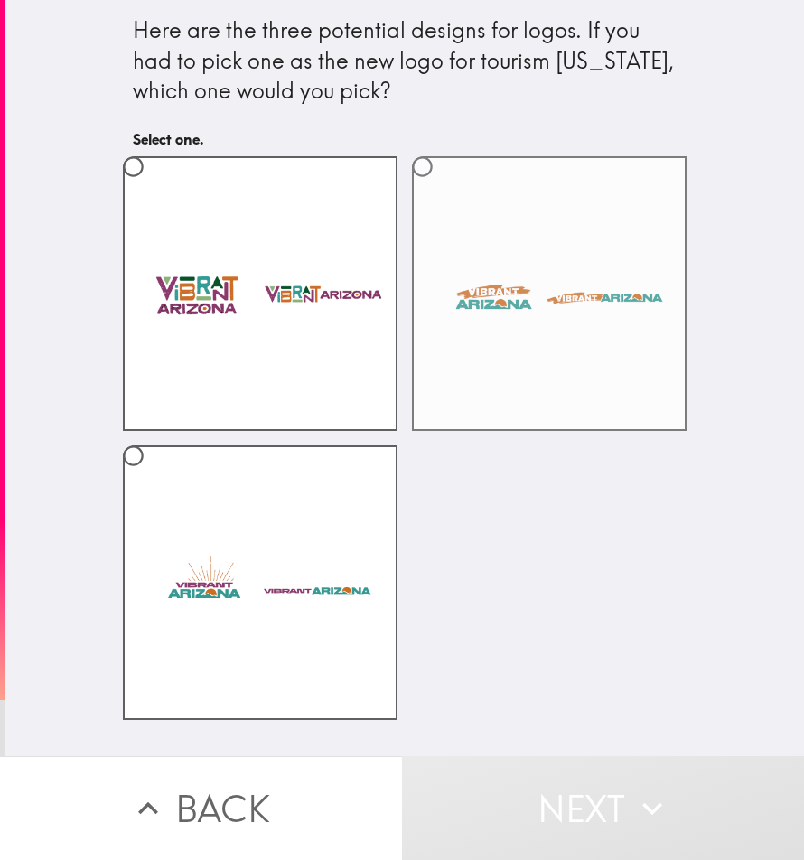
click at [505, 293] on label at bounding box center [549, 293] width 274 height 274
click at [442, 187] on input "radio" at bounding box center [422, 166] width 41 height 41
radio input "true"
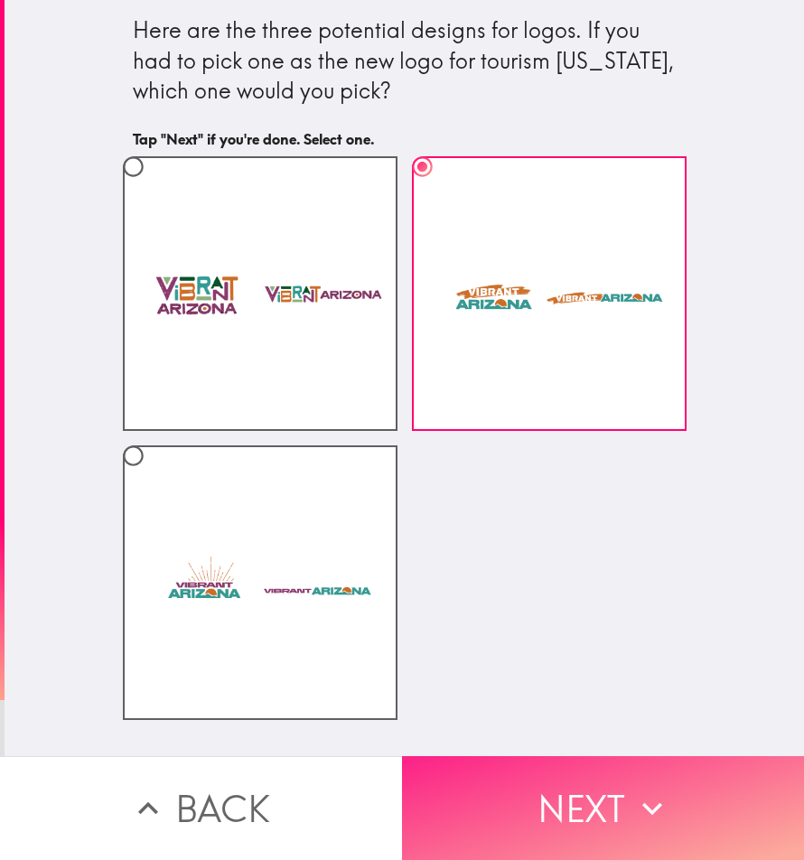
click at [594, 781] on button "Next" at bounding box center [603, 808] width 402 height 104
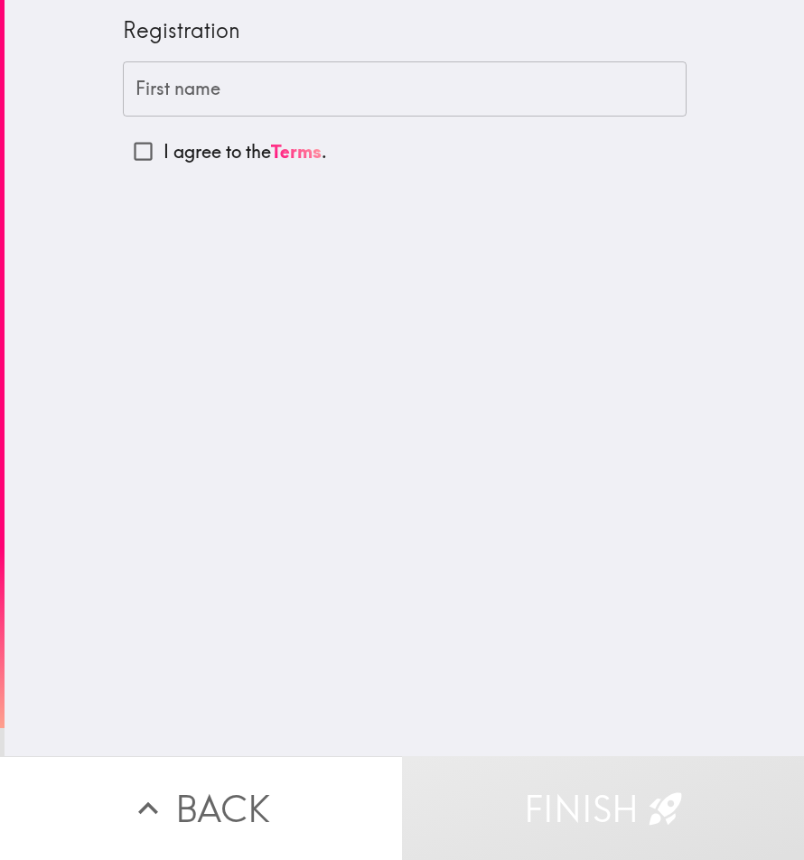
click at [238, 89] on input "First name" at bounding box center [404, 89] width 563 height 56
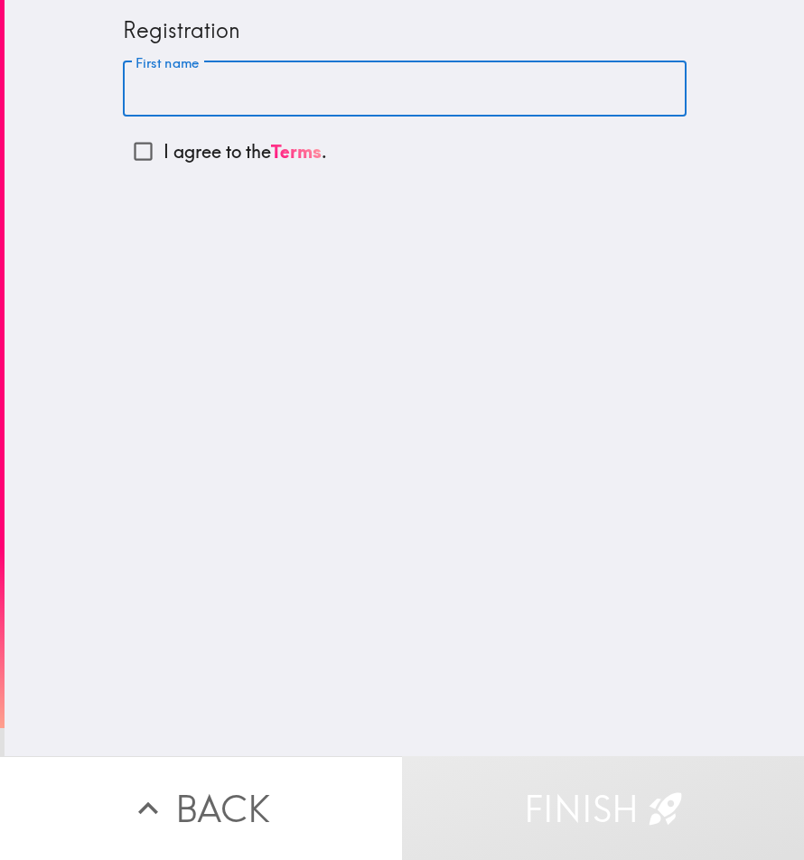
type input "[PERSON_NAME]"
click at [129, 153] on input "I agree to the Terms ." at bounding box center [143, 151] width 41 height 41
checkbox input "true"
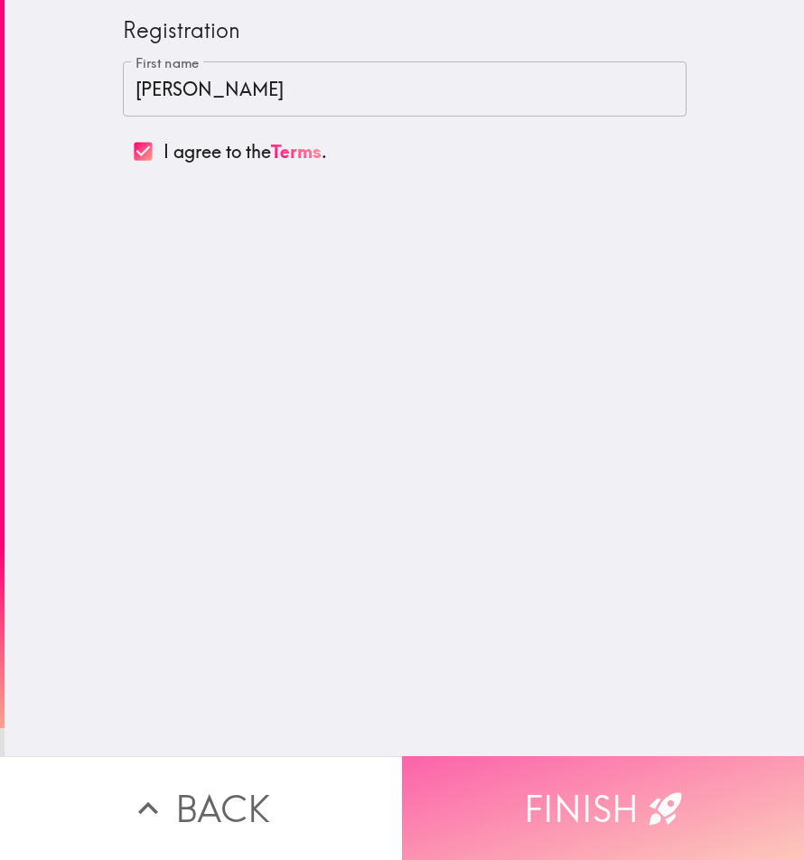
click at [614, 764] on button "Finish" at bounding box center [603, 808] width 402 height 104
